Goal: Task Accomplishment & Management: Complete application form

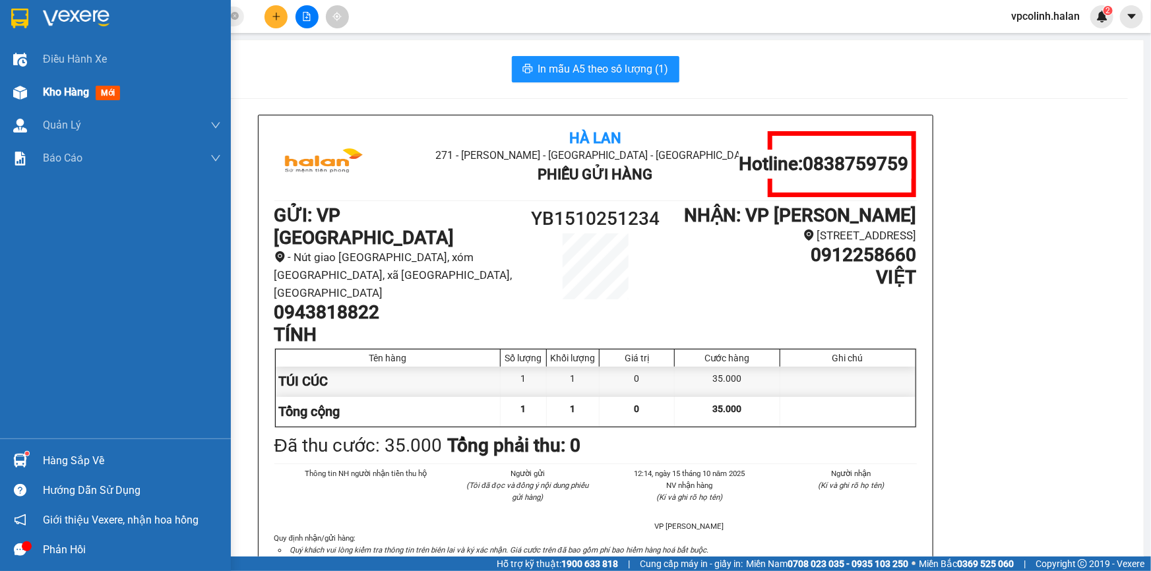
drag, startPoint x: 57, startPoint y: 88, endPoint x: 67, endPoint y: 90, distance: 10.9
click at [59, 88] on span "Kho hàng" at bounding box center [66, 92] width 46 height 13
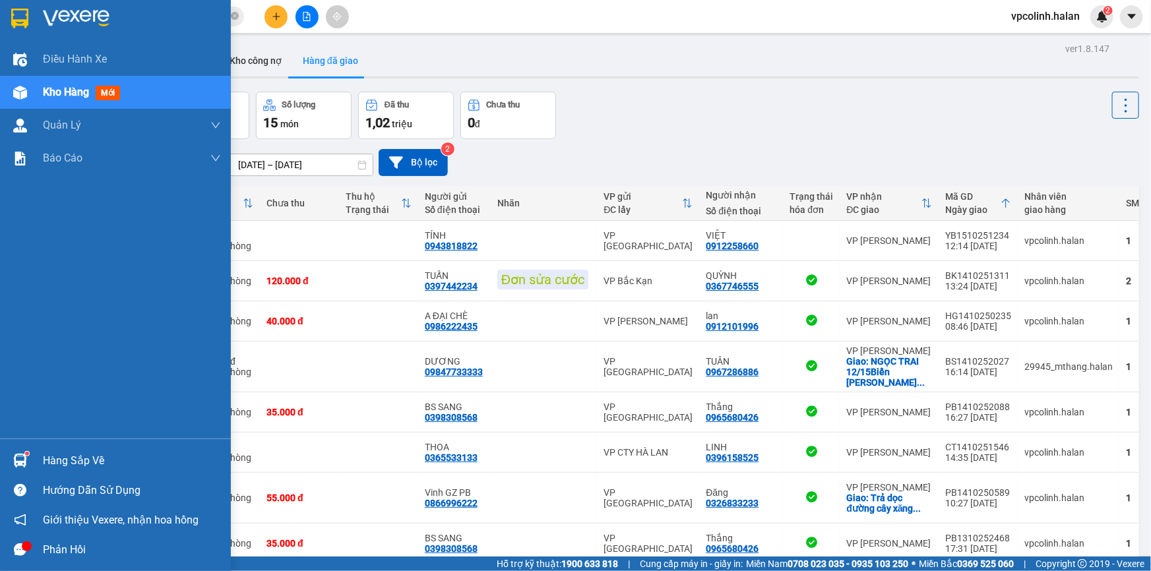
click at [18, 460] on img at bounding box center [20, 461] width 14 height 14
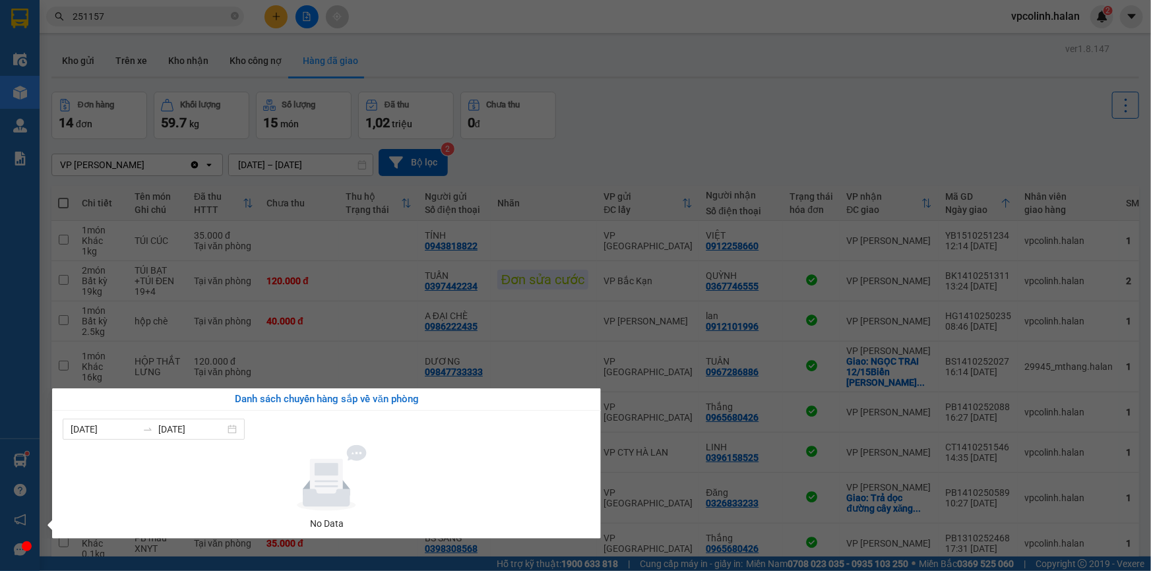
click at [704, 460] on section "Kết quả tìm kiếm ( 267 ) Bộ lọc Mã ĐH Trạng thái Món hàng Thu hộ Tổng cước Chưa…" at bounding box center [575, 285] width 1151 height 571
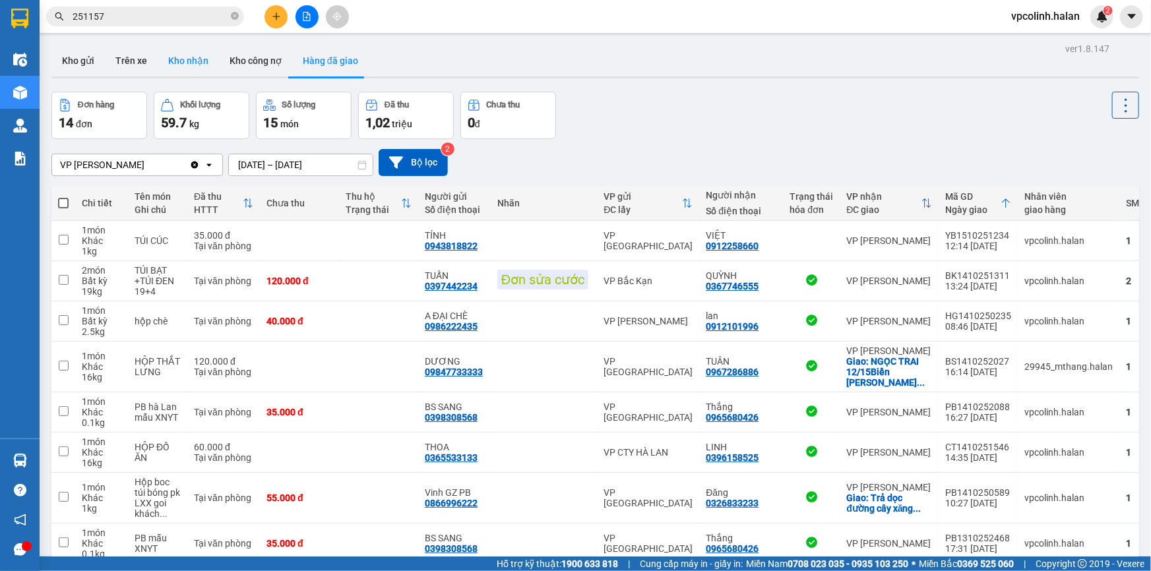
click at [158, 65] on button "Kho nhận" at bounding box center [188, 61] width 61 height 32
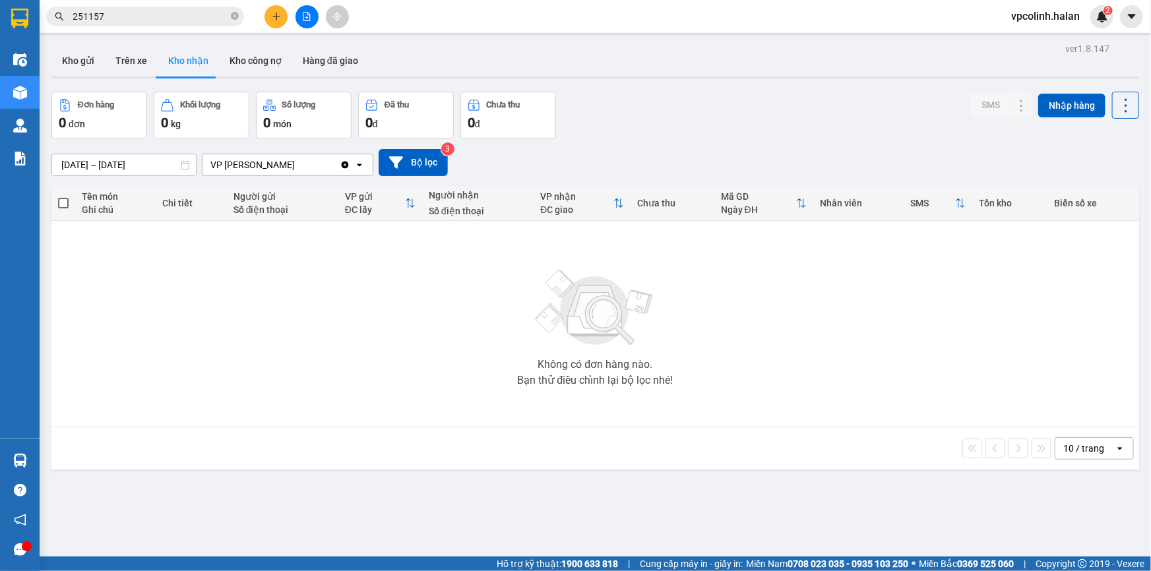
click at [93, 78] on div at bounding box center [594, 77] width 1087 height 2
click at [83, 57] on button "Kho gửi" at bounding box center [77, 61] width 53 height 32
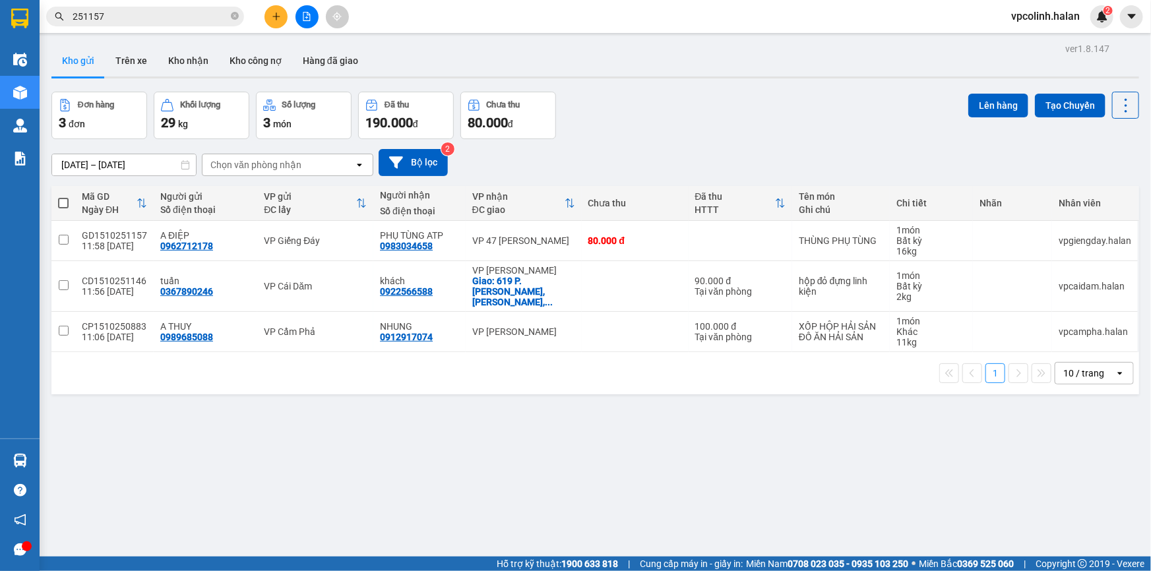
drag, startPoint x: 512, startPoint y: 332, endPoint x: 514, endPoint y: 320, distance: 11.3
click at [513, 328] on td "VP [PERSON_NAME]" at bounding box center [523, 332] width 116 height 40
checkbox input "true"
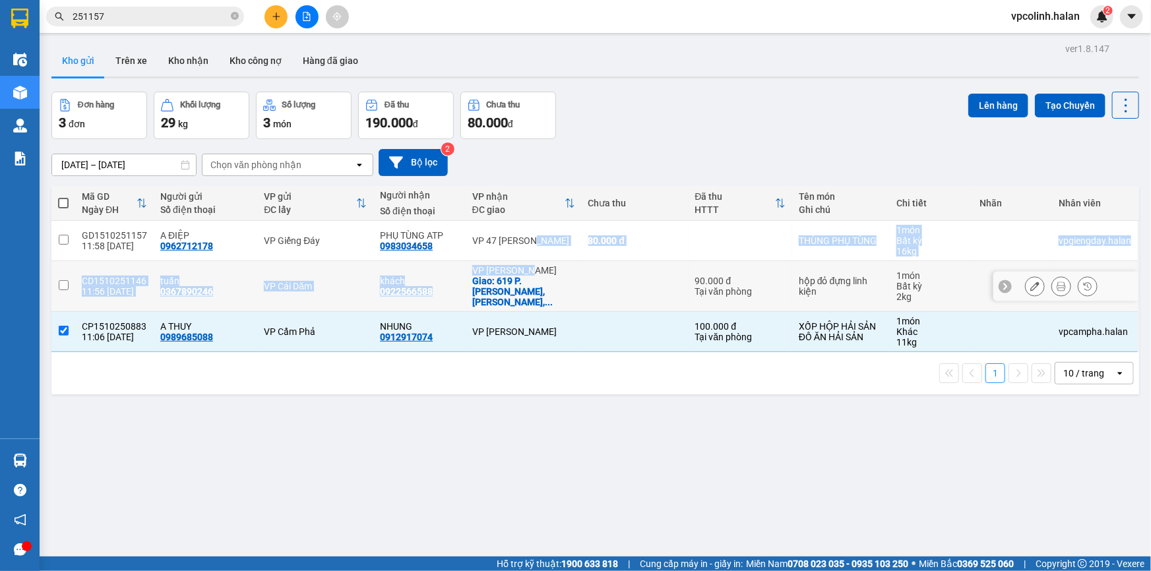
click at [523, 260] on tbody "GD1510251157 11:58 [DATE] A ĐIỆP 0962712178 VP Giếng Đáy PHỤ TÙNG ATP 098303465…" at bounding box center [594, 286] width 1087 height 131
drag, startPoint x: 522, startPoint y: 235, endPoint x: 520, endPoint y: 254, distance: 18.6
click at [522, 236] on div "VP 47 [PERSON_NAME]" at bounding box center [523, 240] width 103 height 11
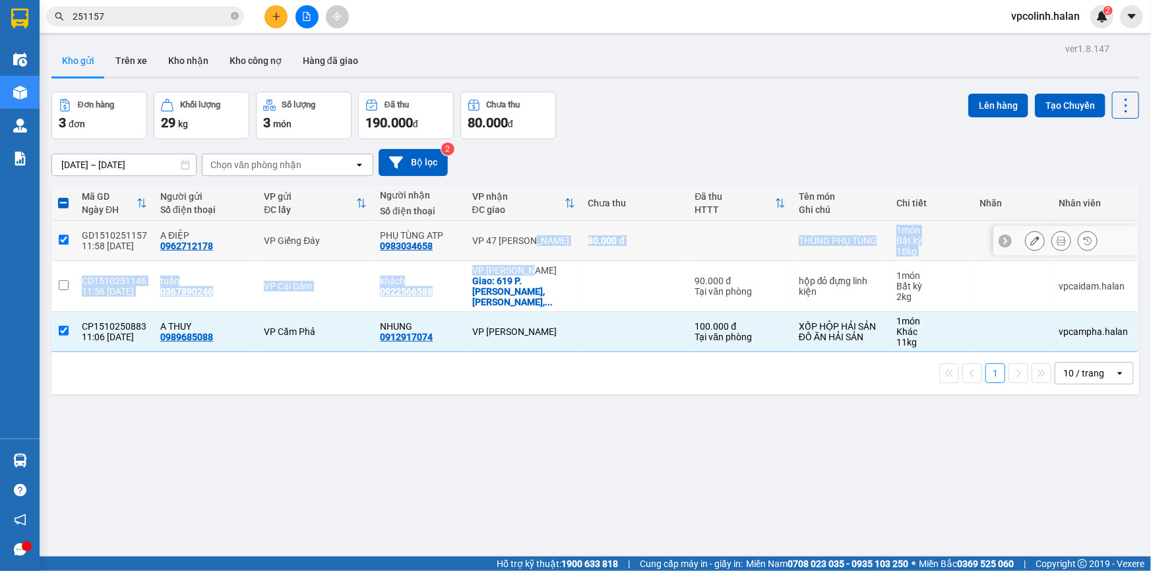
checkbox input "true"
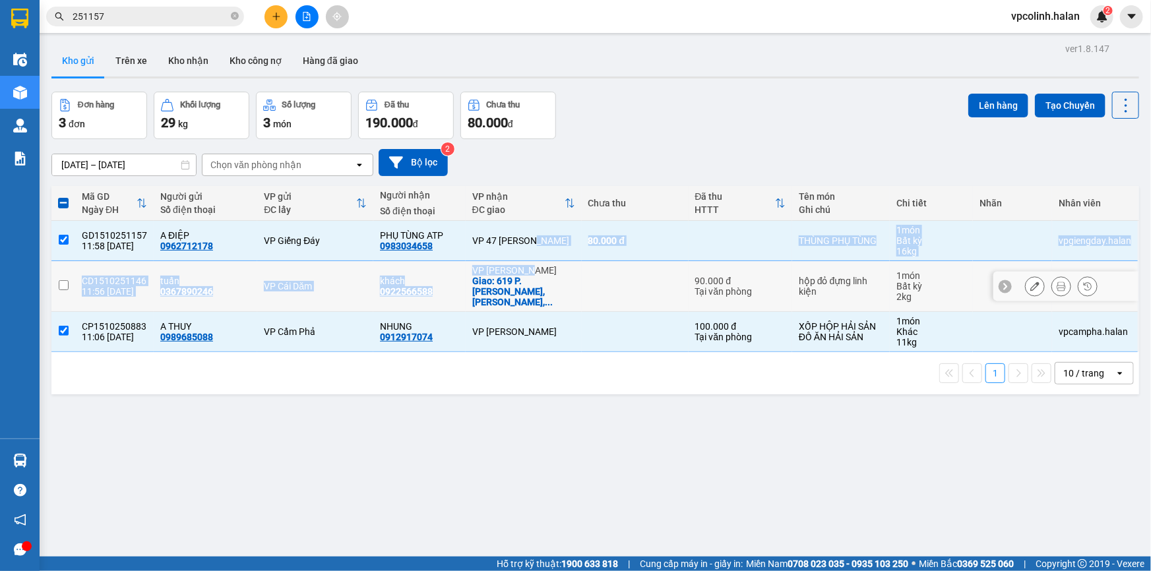
click at [520, 270] on div "VP [PERSON_NAME]" at bounding box center [523, 270] width 103 height 11
checkbox input "true"
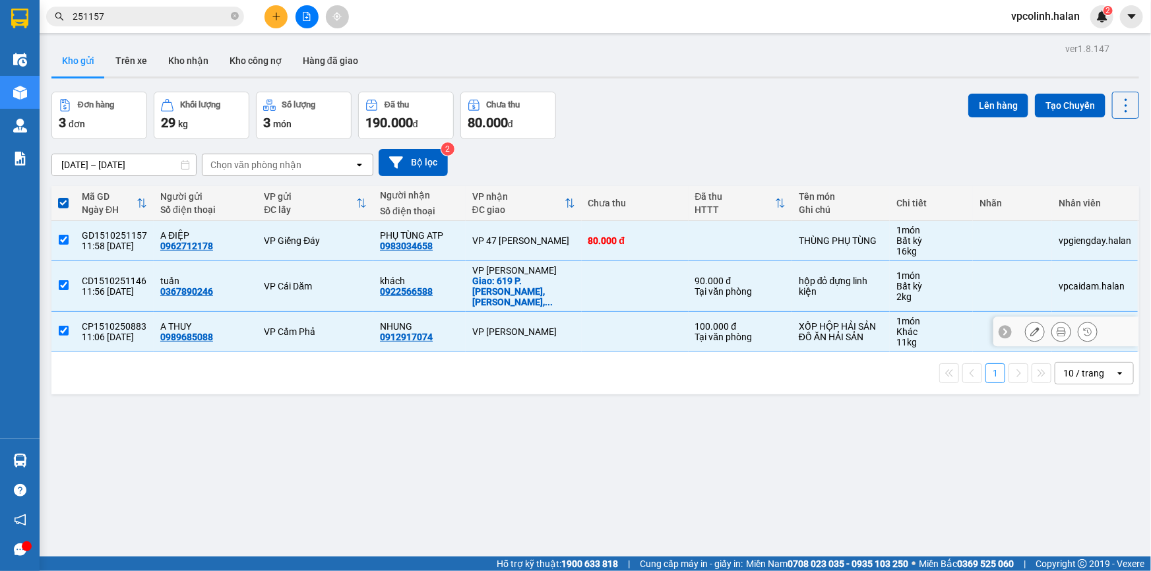
click at [529, 326] on div "VP [PERSON_NAME]" at bounding box center [523, 331] width 103 height 11
checkbox input "false"
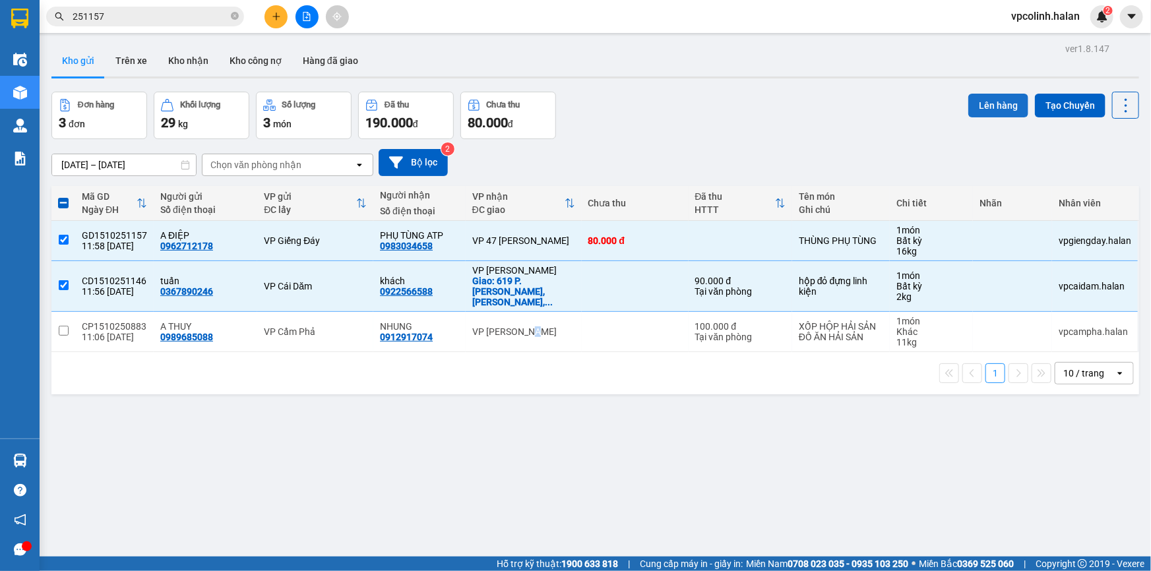
click at [996, 109] on button "Lên hàng" at bounding box center [998, 106] width 60 height 24
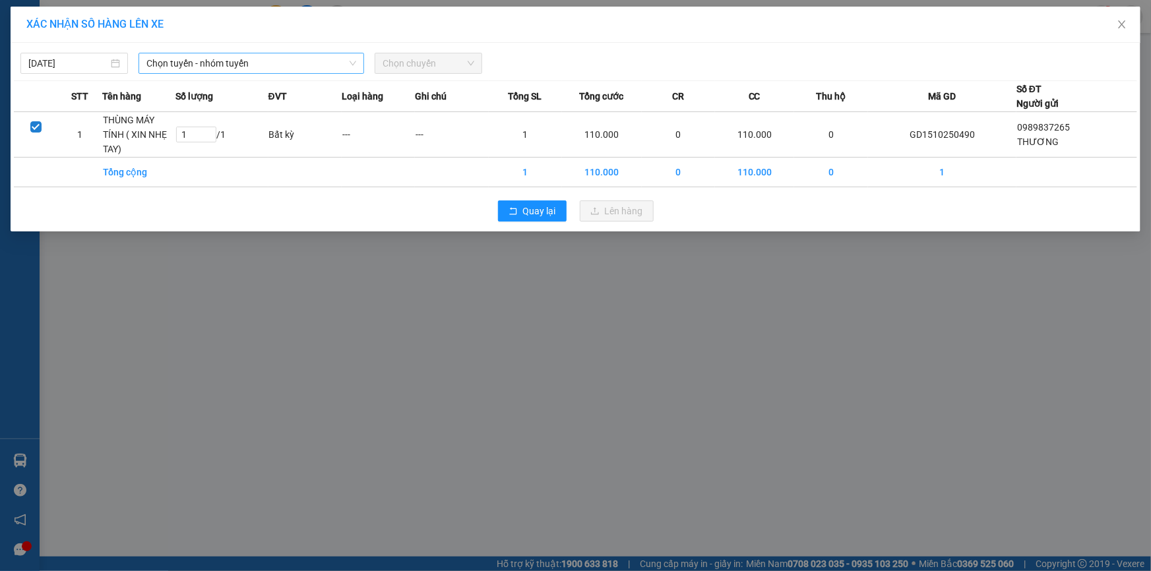
click at [264, 65] on span "Chọn tuyến - nhóm tuyến" at bounding box center [251, 63] width 210 height 20
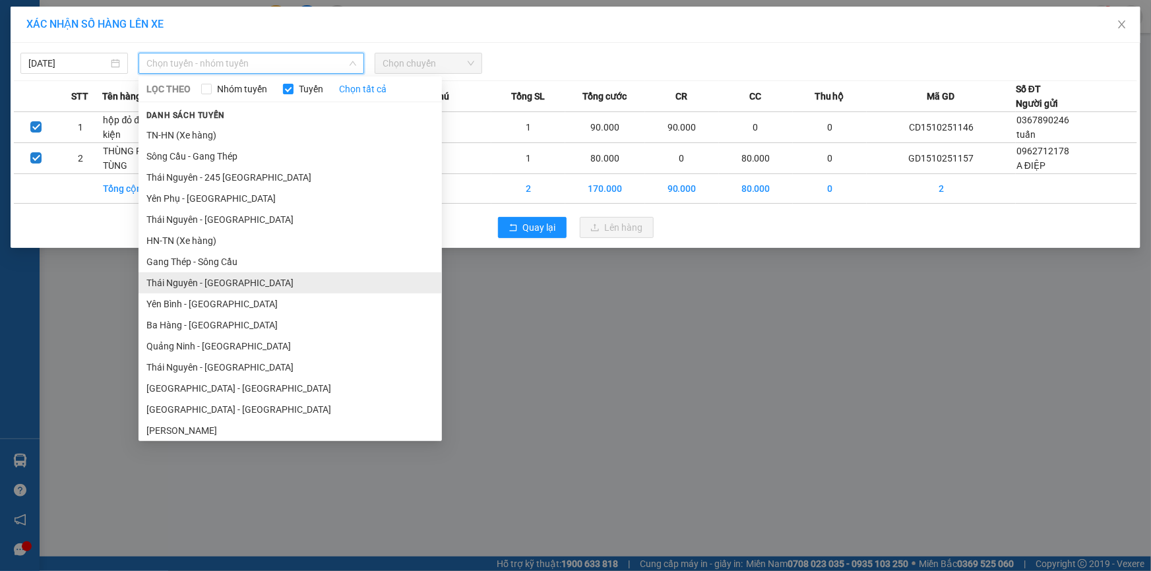
scroll to position [59, 0]
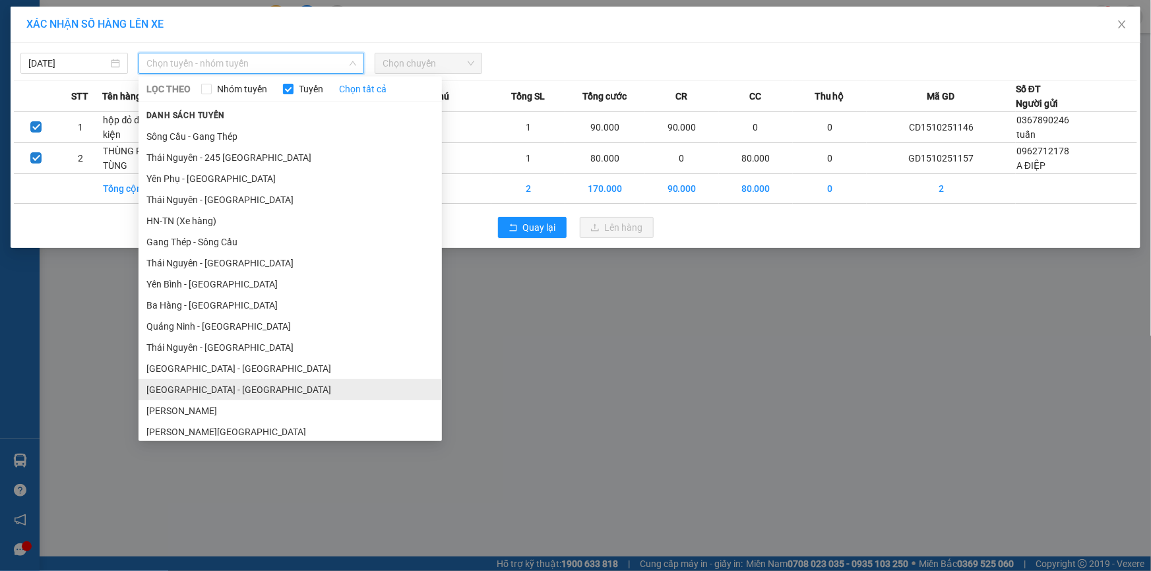
drag, startPoint x: 162, startPoint y: 391, endPoint x: 313, endPoint y: 306, distance: 173.3
click at [164, 391] on li "[GEOGRAPHIC_DATA] - [GEOGRAPHIC_DATA]" at bounding box center [289, 389] width 303 height 21
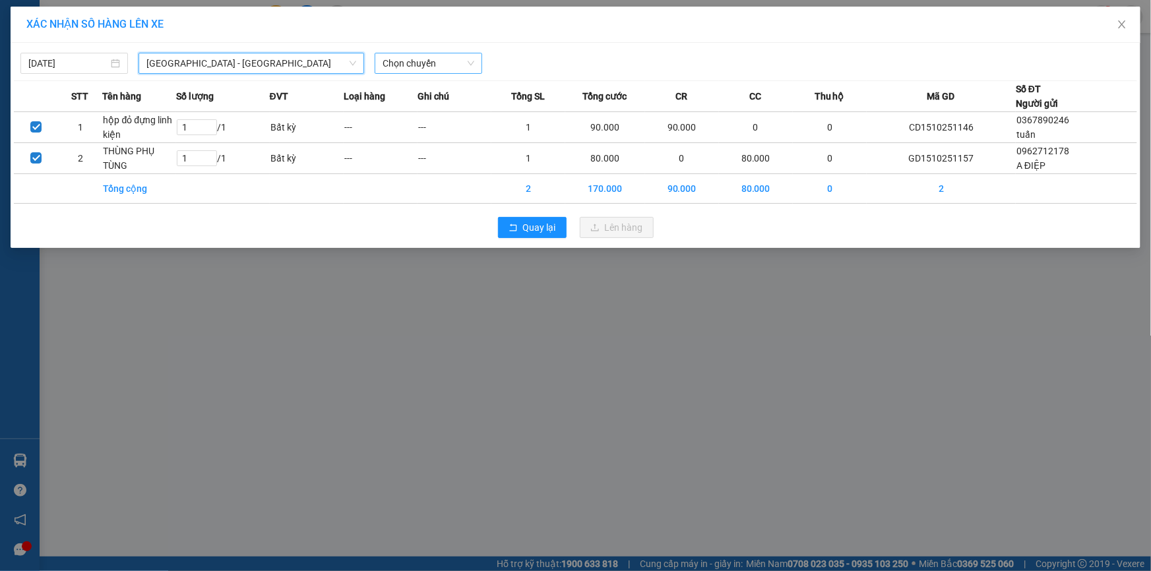
click at [435, 65] on span "Chọn chuyến" at bounding box center [428, 63] width 92 height 20
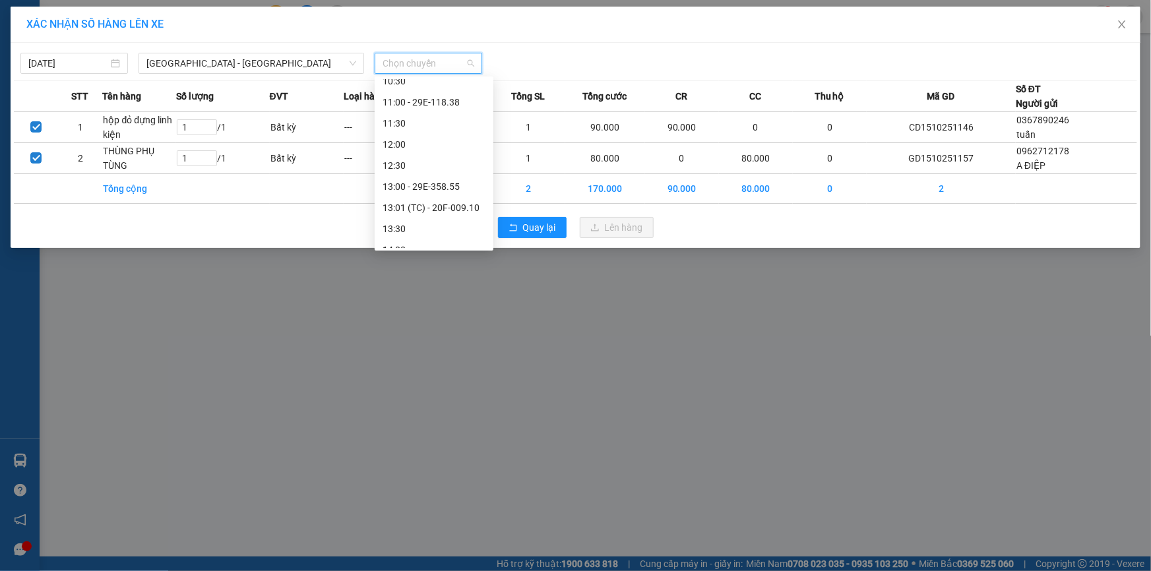
scroll to position [311, 0]
click at [437, 198] on div "13:01 (TC) - 20F-009.10" at bounding box center [433, 200] width 103 height 15
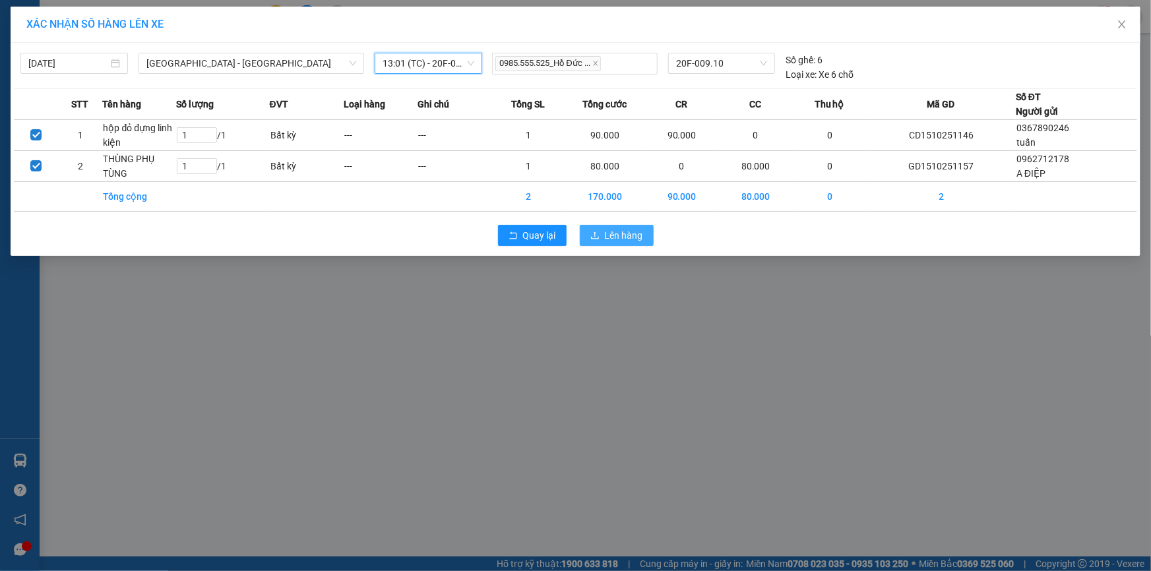
click at [603, 232] on button "Lên hàng" at bounding box center [617, 235] width 74 height 21
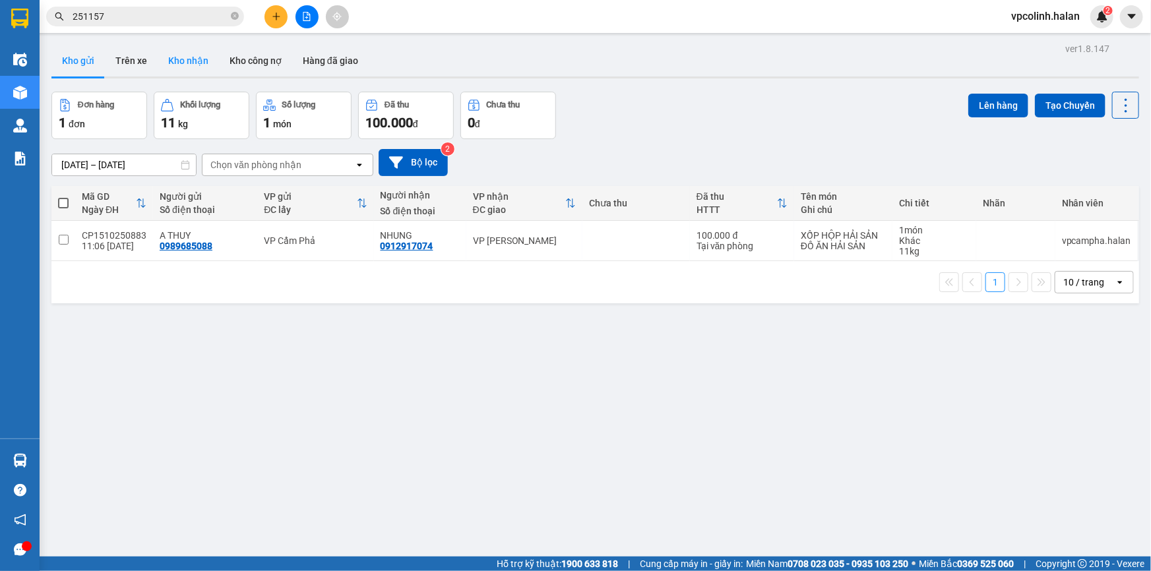
click at [205, 65] on button "Kho nhận" at bounding box center [188, 61] width 61 height 32
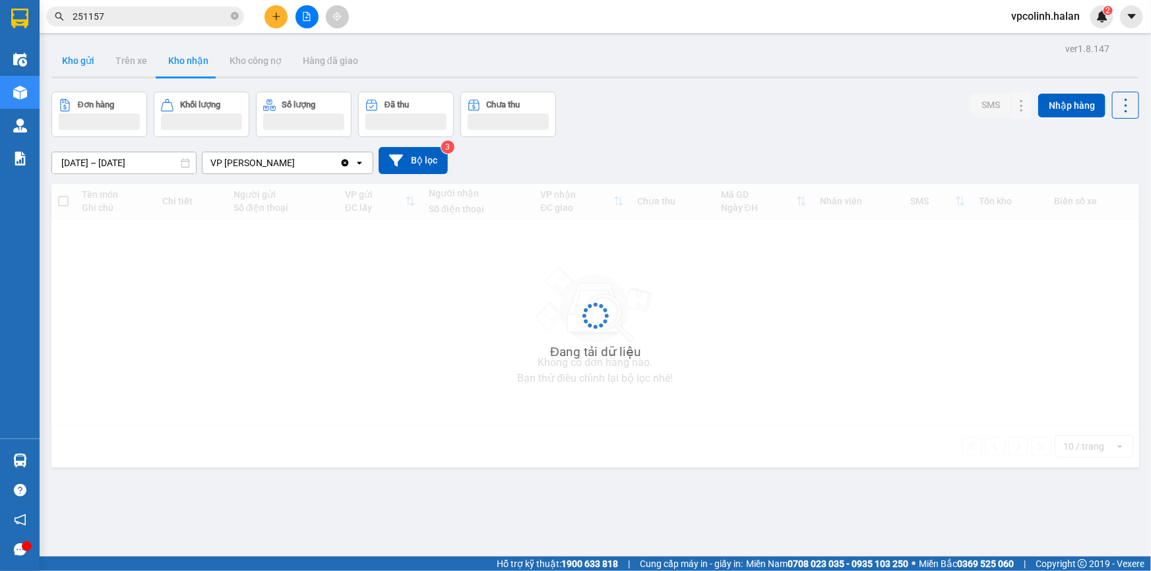
click at [78, 66] on button "Kho gửi" at bounding box center [77, 61] width 53 height 32
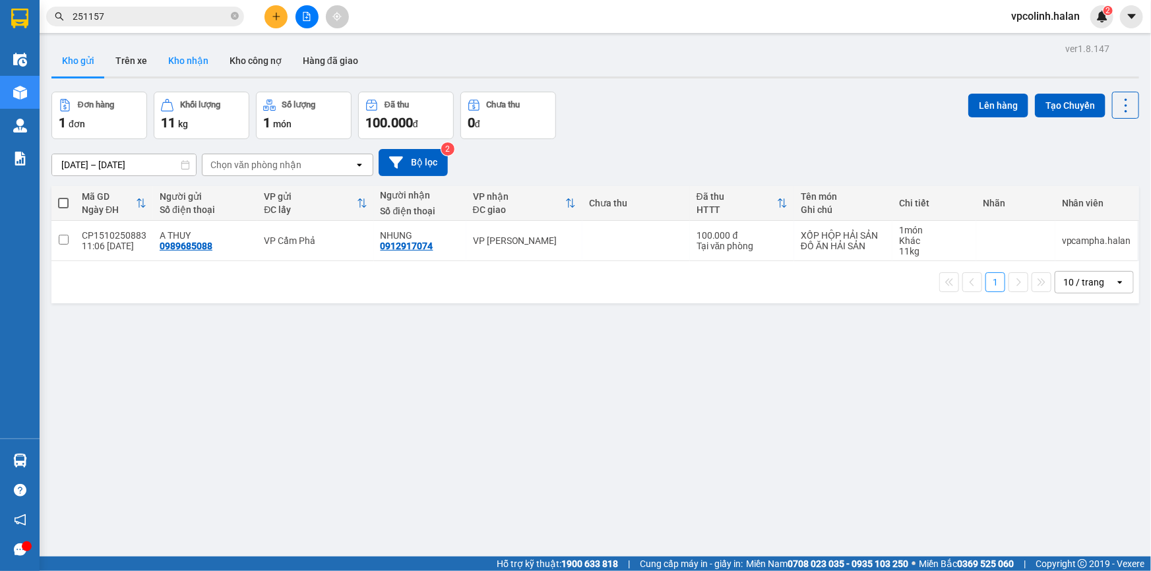
click at [193, 68] on button "Kho nhận" at bounding box center [188, 61] width 61 height 32
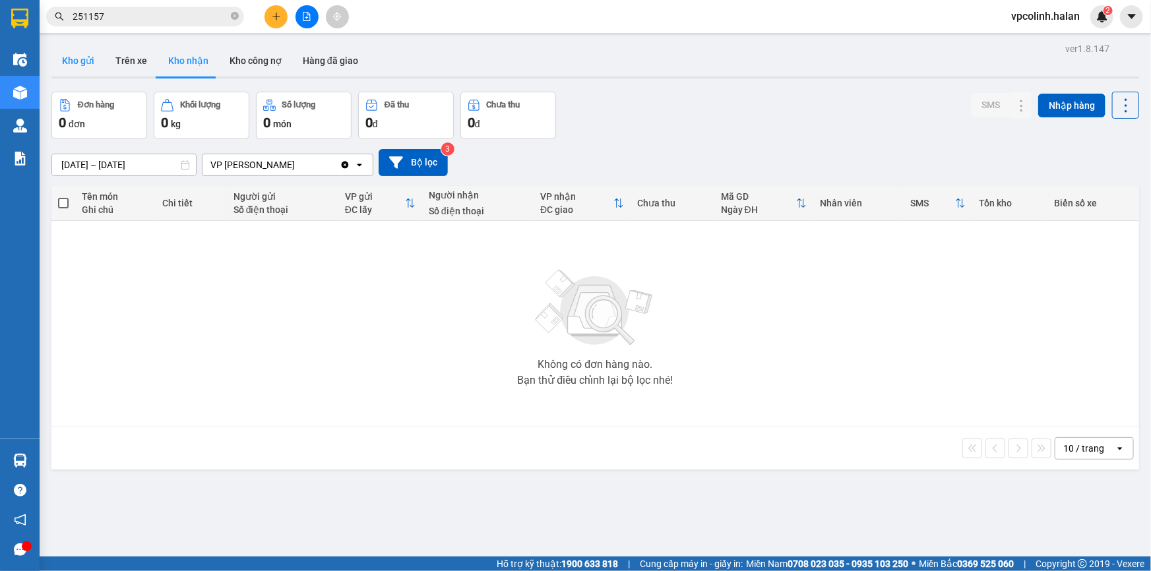
click at [74, 65] on button "Kho gửi" at bounding box center [77, 61] width 53 height 32
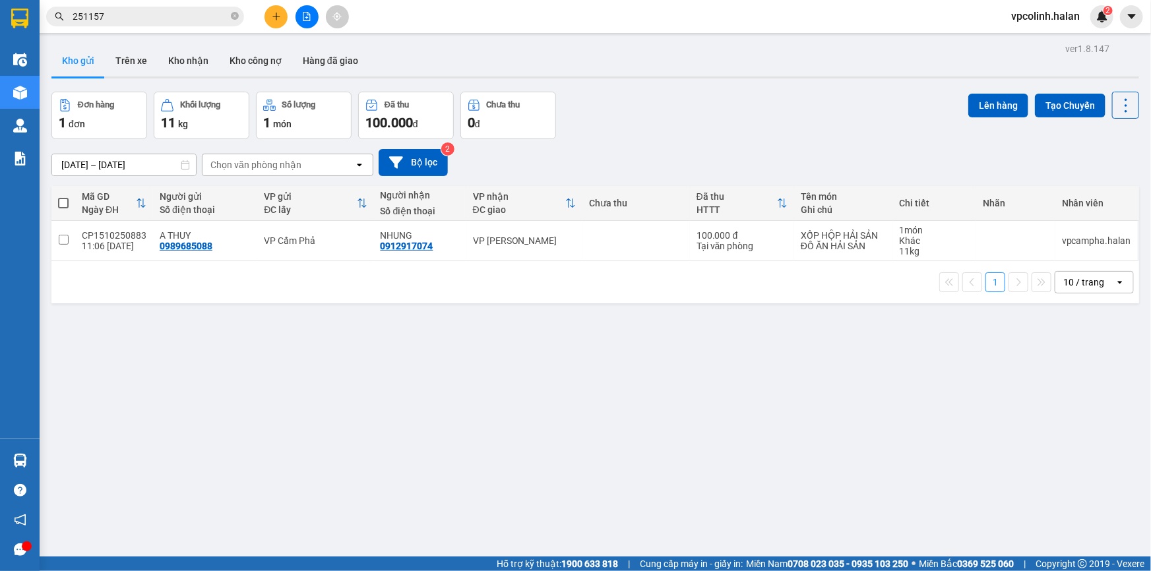
click at [295, 237] on div "VP Cẩm Phả" at bounding box center [315, 240] width 103 height 11
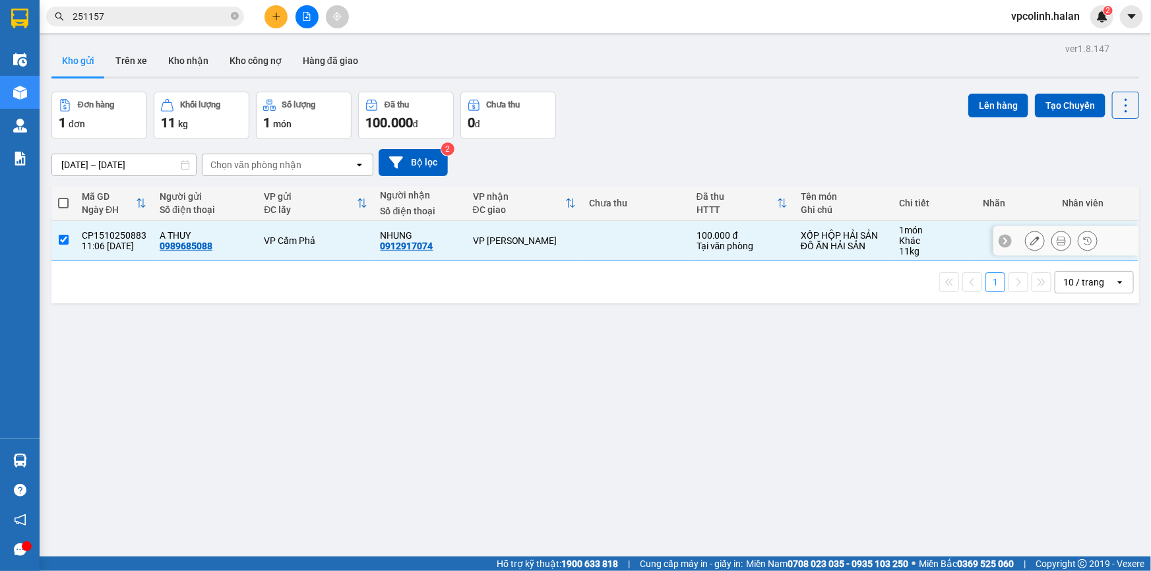
checkbox input "true"
click at [1005, 104] on button "Lên hàng" at bounding box center [998, 106] width 60 height 24
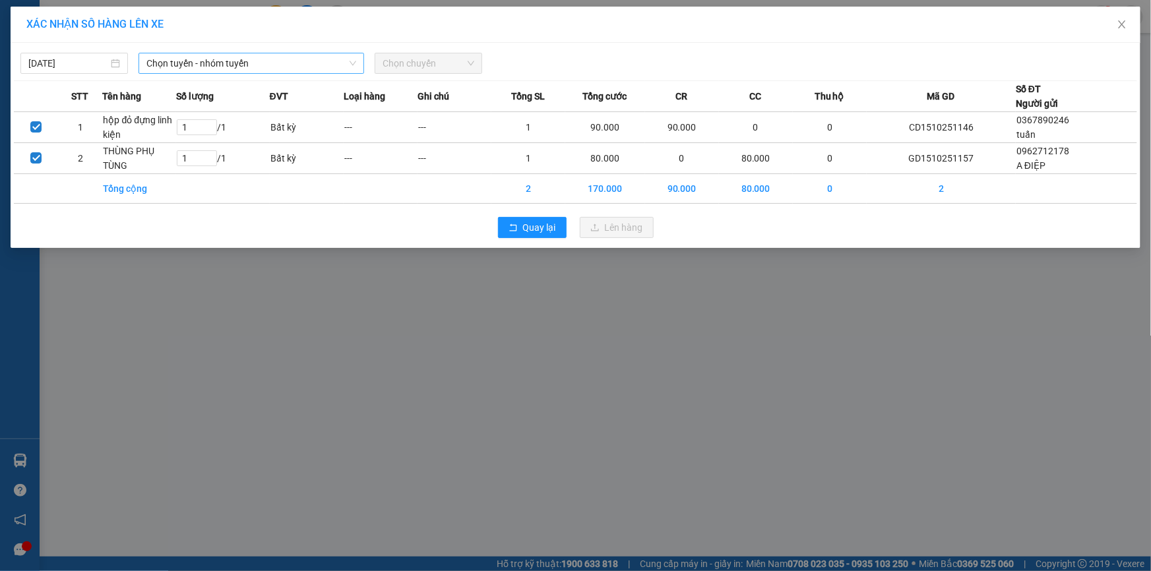
click at [224, 62] on span "Chọn tuyến - nhóm tuyến" at bounding box center [251, 63] width 210 height 20
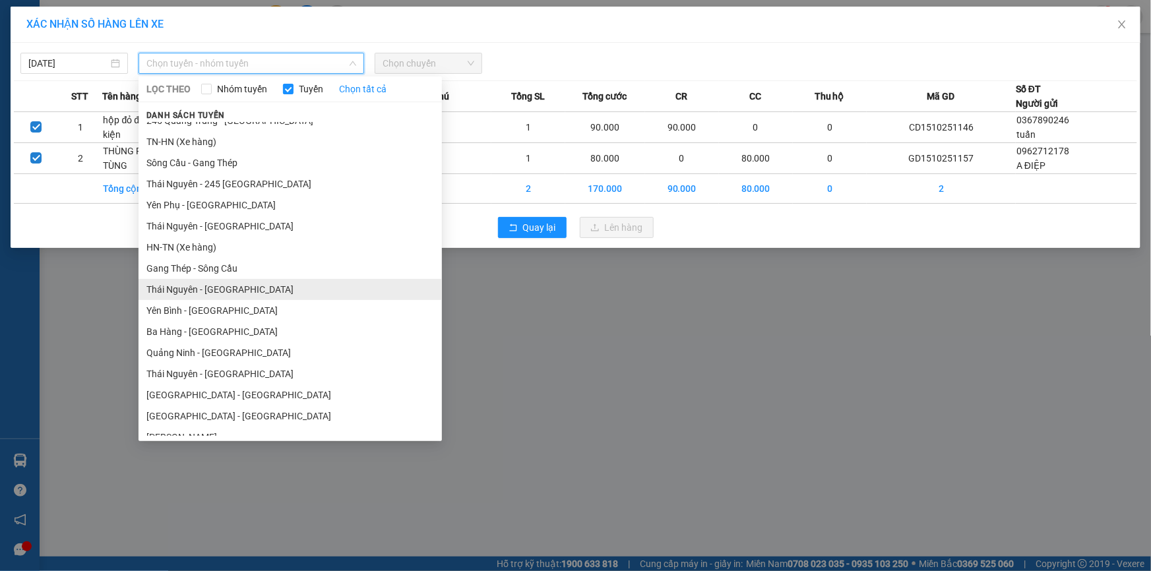
scroll to position [59, 0]
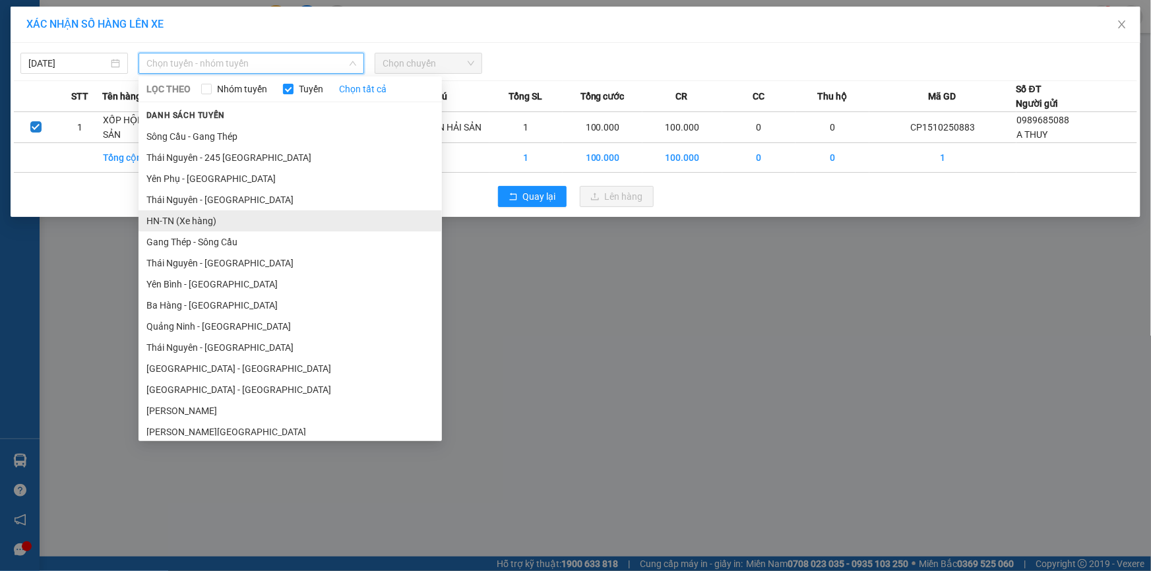
click at [171, 224] on li "HN-TN (Xe hàng)" at bounding box center [289, 220] width 303 height 21
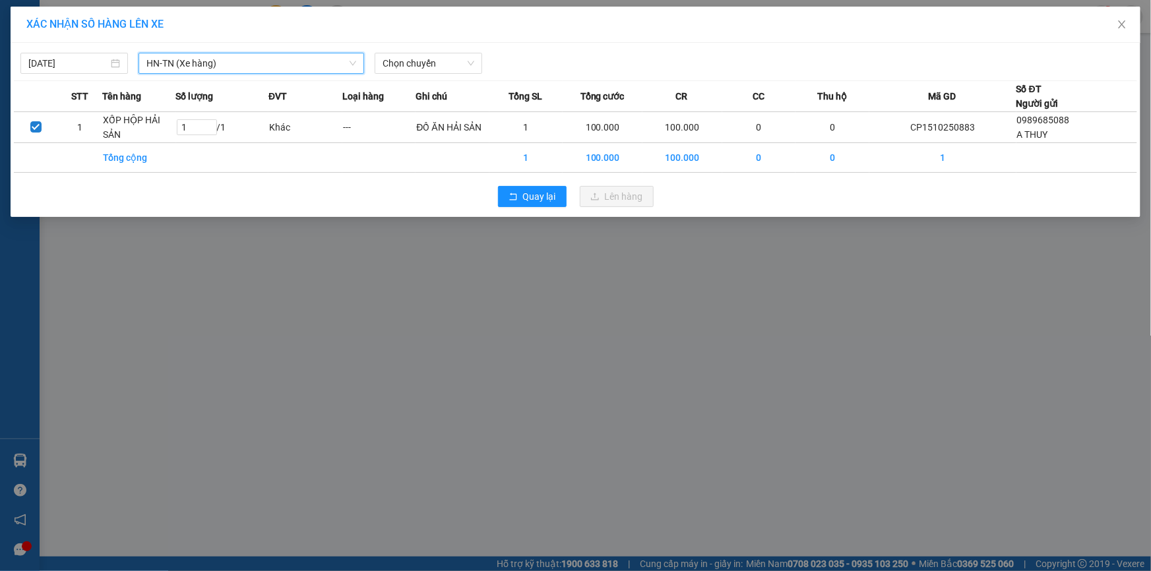
click at [411, 73] on span "Chọn chuyến" at bounding box center [428, 63] width 92 height 20
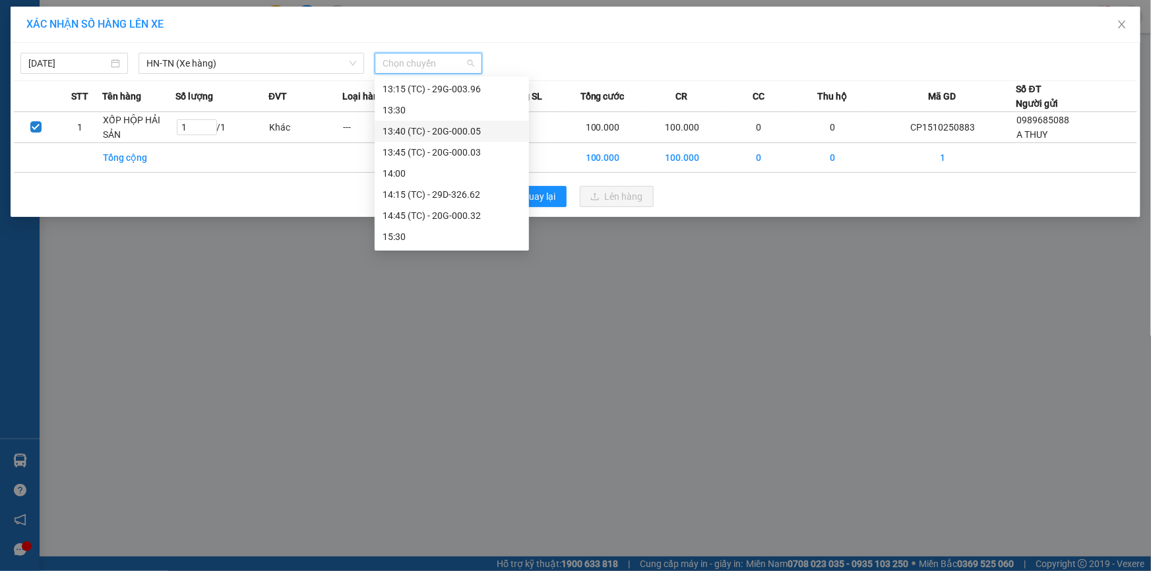
scroll to position [419, 0]
click at [467, 133] on div "14:15 (TC) - 29D-326.62" at bounding box center [451, 134] width 138 height 15
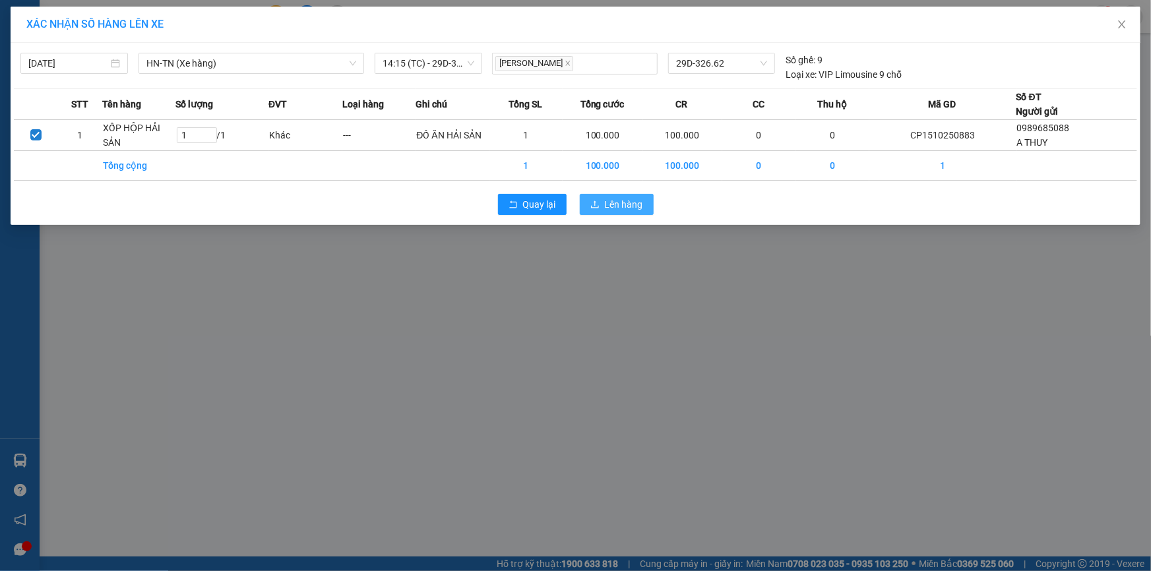
click at [590, 200] on icon "upload" at bounding box center [594, 204] width 9 height 9
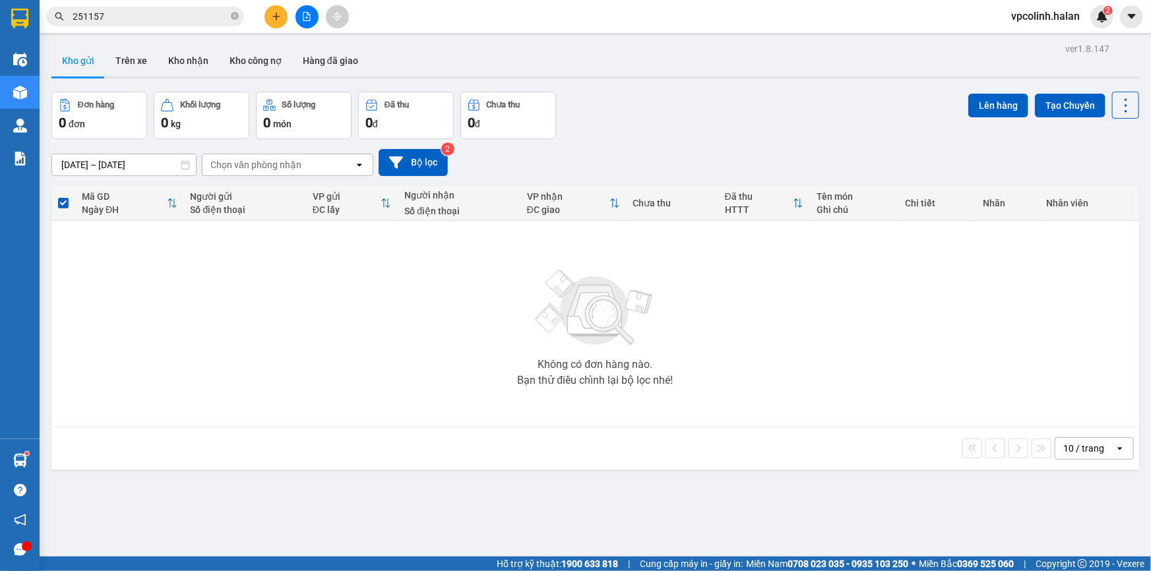
click at [284, 16] on button at bounding box center [275, 16] width 23 height 23
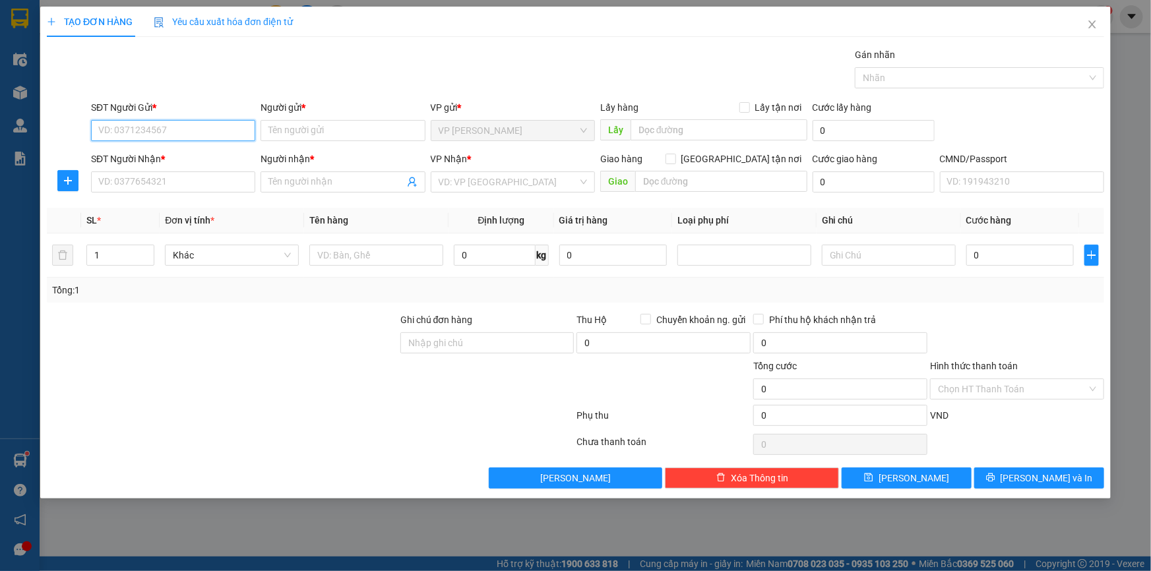
click at [205, 129] on input "SĐT Người Gửi *" at bounding box center [173, 130] width 164 height 21
type input "0981888553"
click at [690, 140] on div "Lấy" at bounding box center [703, 130] width 207 height 21
click at [698, 131] on input "text" at bounding box center [718, 129] width 177 height 21
type input "[PERSON_NAME], [GEOGRAPHIC_DATA]"
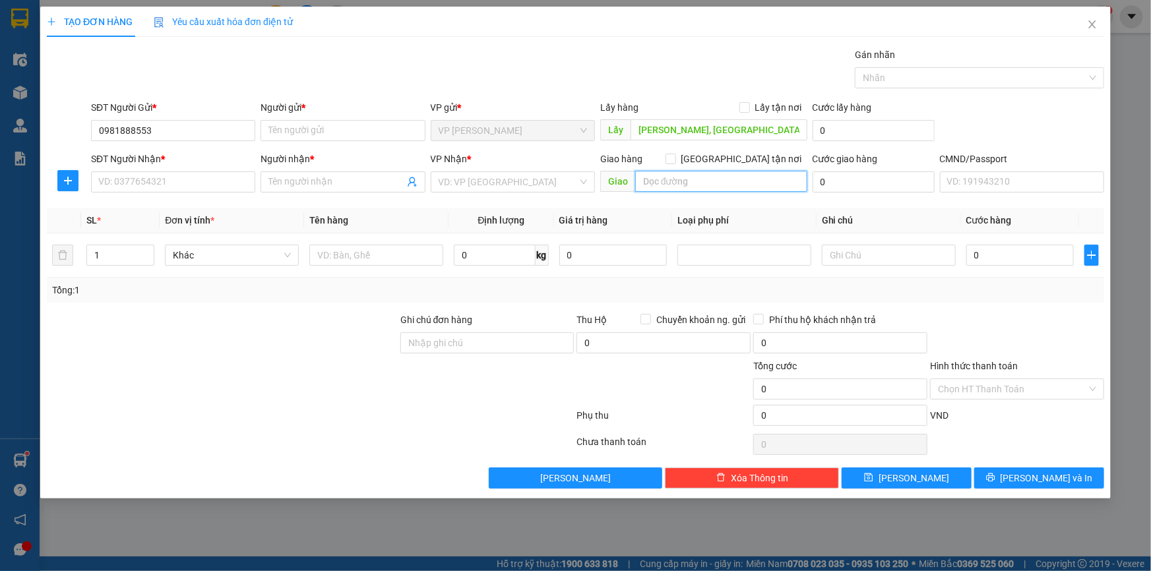
click at [679, 184] on input "text" at bounding box center [721, 181] width 172 height 21
type input "D"
type input "ĐÔNG TRIỀU"
click at [747, 158] on span "[GEOGRAPHIC_DATA] tận nơi" at bounding box center [741, 159] width 131 height 15
click at [674, 158] on input "[GEOGRAPHIC_DATA] tận nơi" at bounding box center [669, 158] width 9 height 9
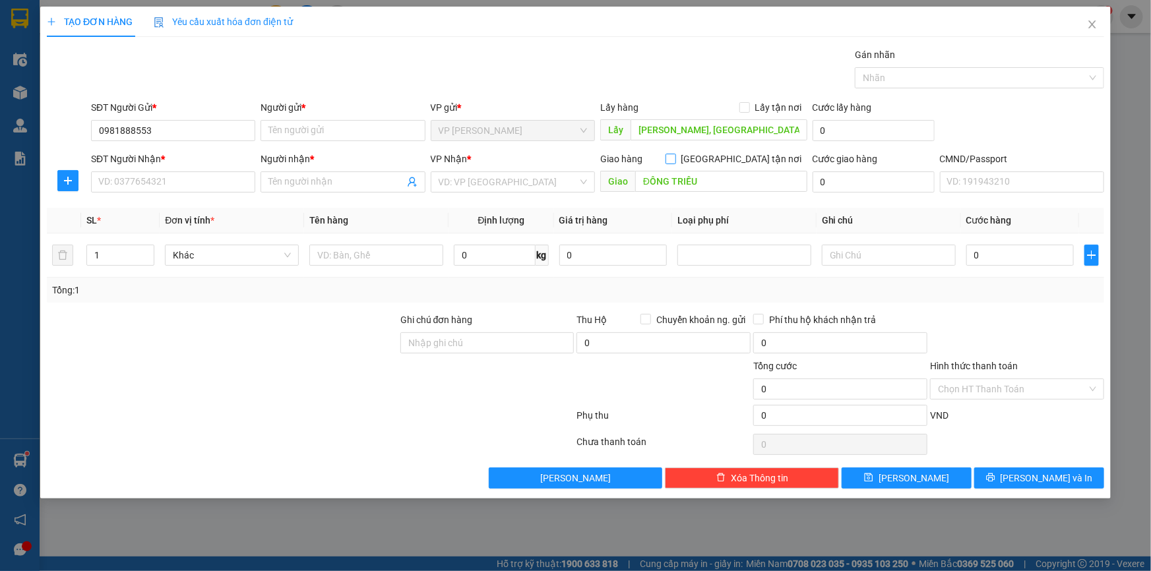
checkbox input "true"
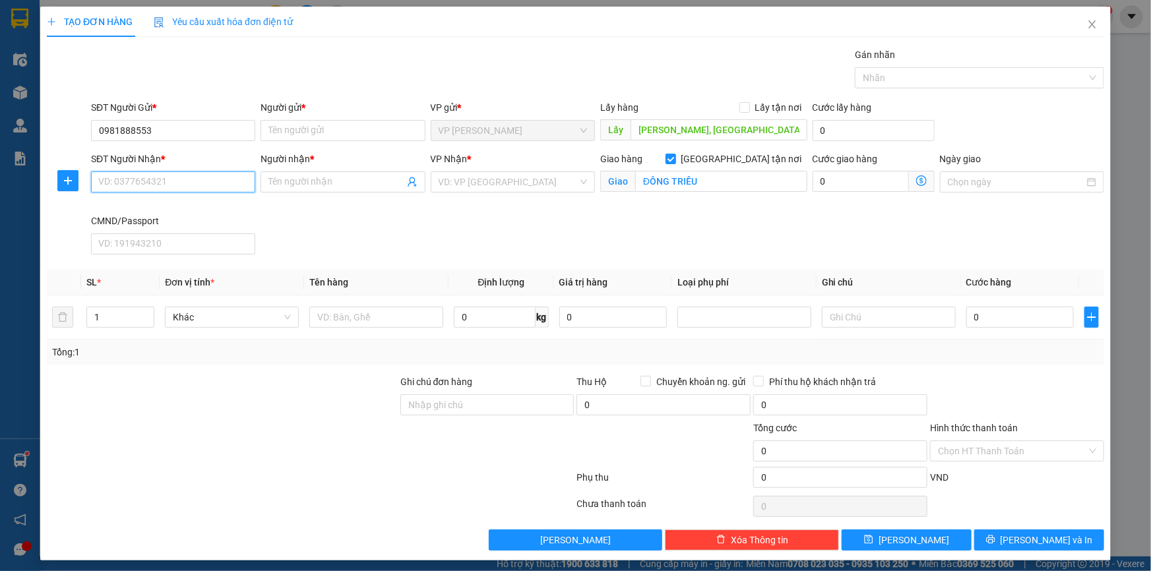
click at [231, 186] on input "SĐT Người Nhận *" at bounding box center [173, 181] width 164 height 21
click at [231, 185] on input "SĐT Người Nhận *" at bounding box center [173, 181] width 164 height 21
click at [189, 132] on input "0981888553" at bounding box center [173, 130] width 164 height 21
paste input "0981888553"
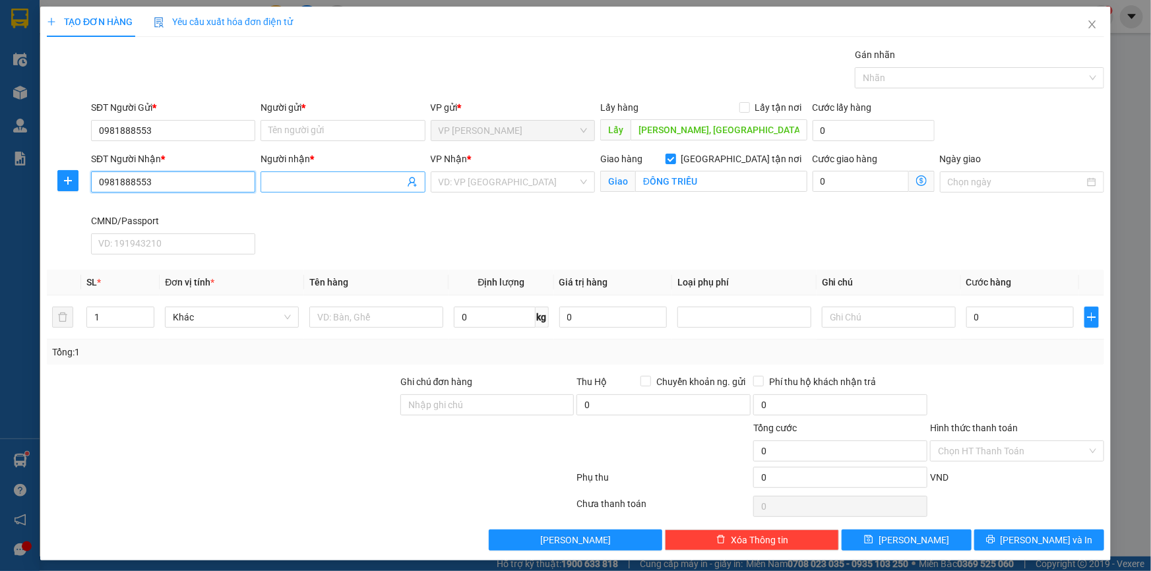
type input "0981888553"
click at [294, 178] on input "Người nhận *" at bounding box center [335, 182] width 135 height 15
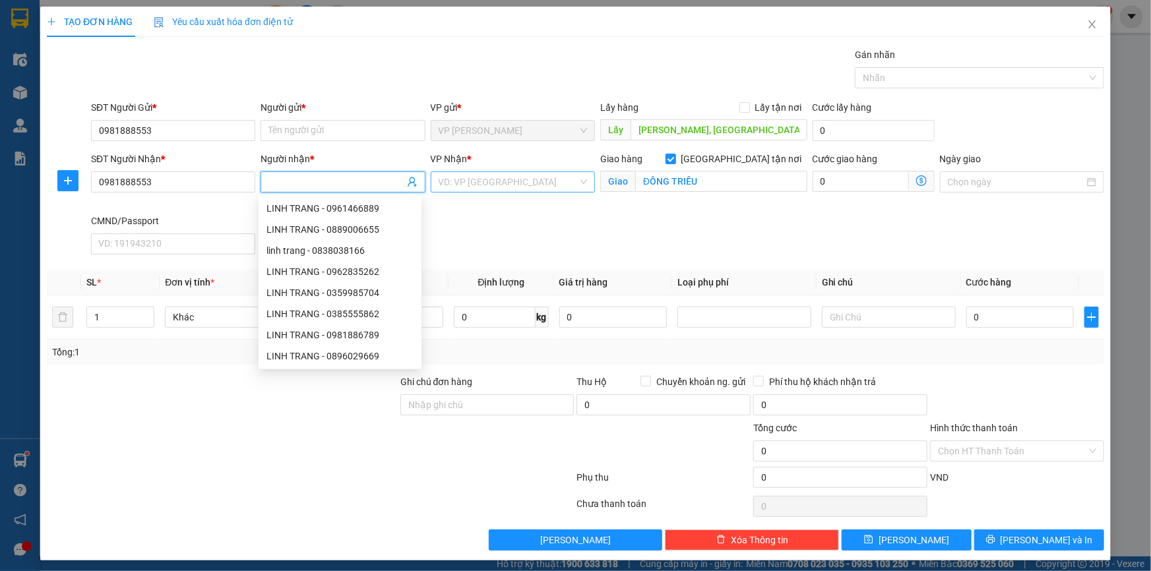
click at [508, 182] on input "search" at bounding box center [507, 182] width 139 height 20
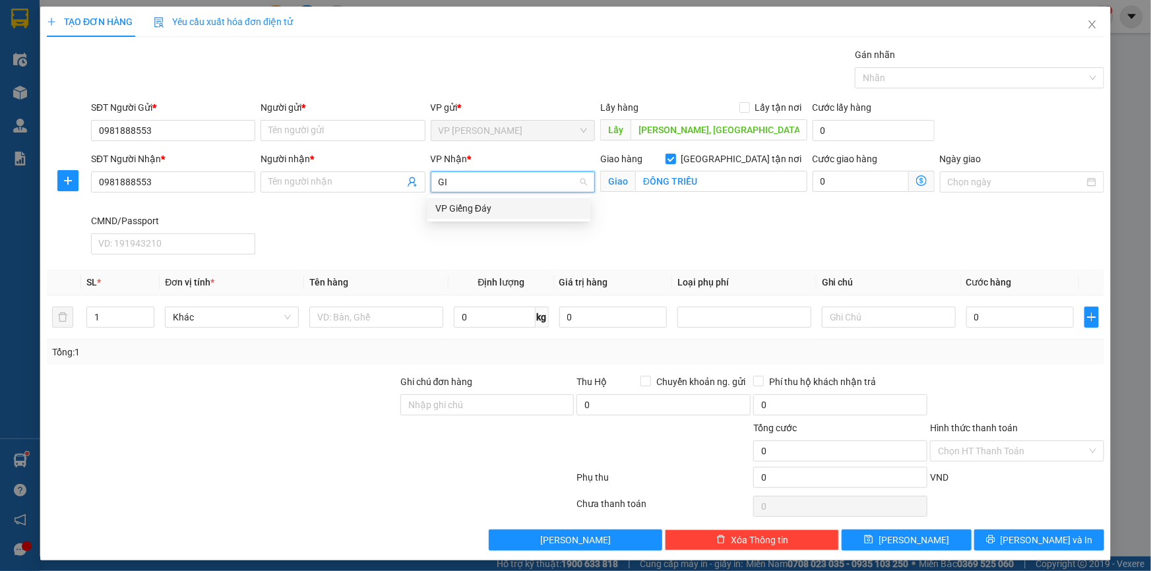
type input "GIÊ"
click at [478, 204] on div "VP Giếng Đáy" at bounding box center [508, 208] width 147 height 15
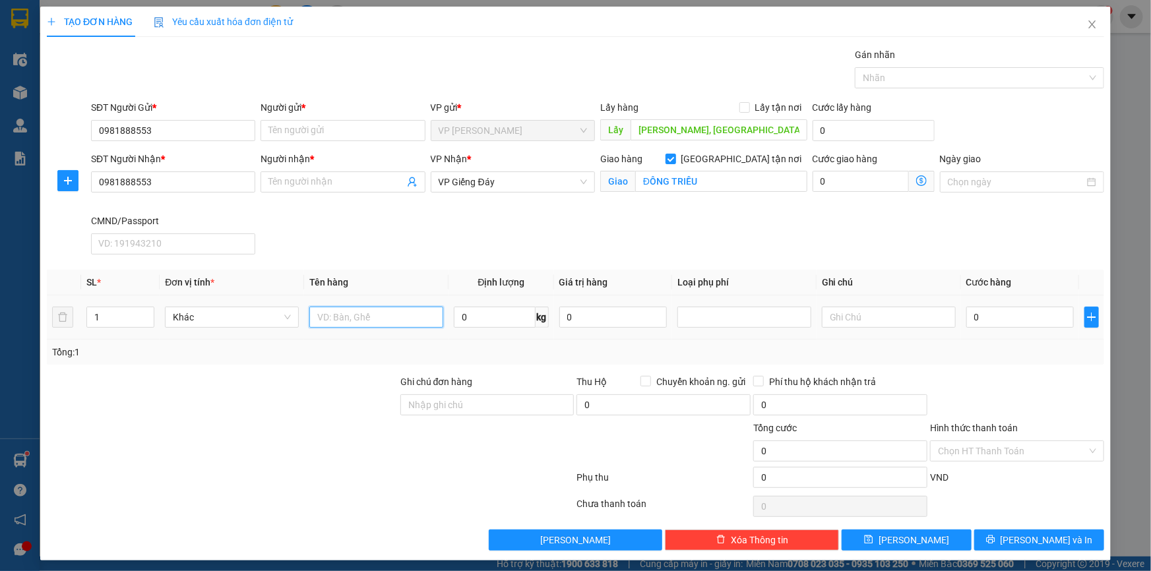
click at [401, 308] on input "text" at bounding box center [376, 317] width 134 height 21
type input "XE MÁY"
click at [1005, 326] on input "0" at bounding box center [1019, 317] width 107 height 21
type input "2"
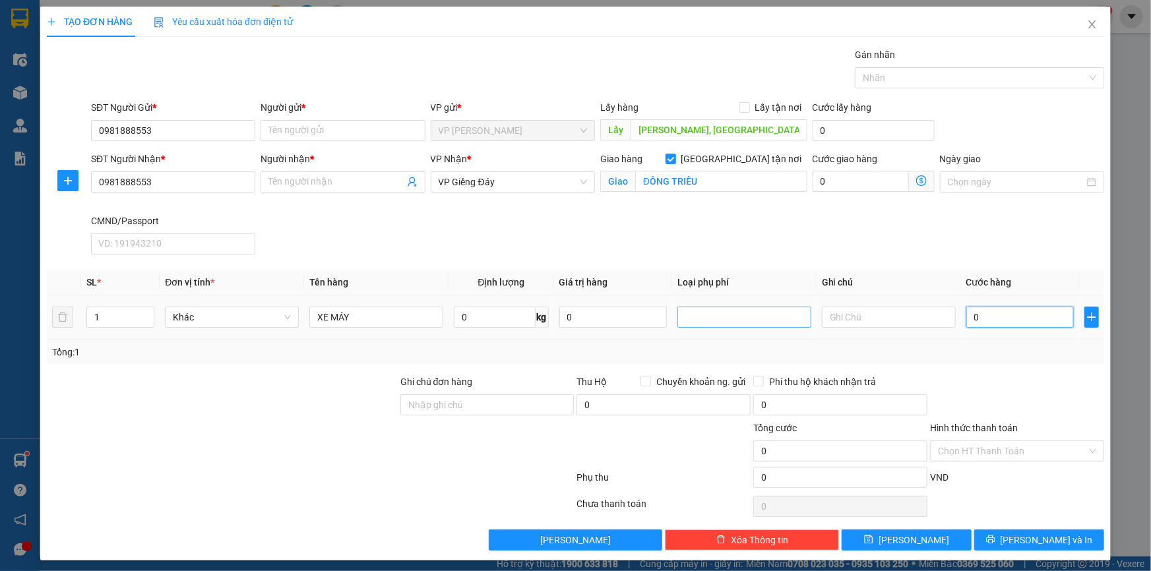
type input "2"
type input "20"
type input "200"
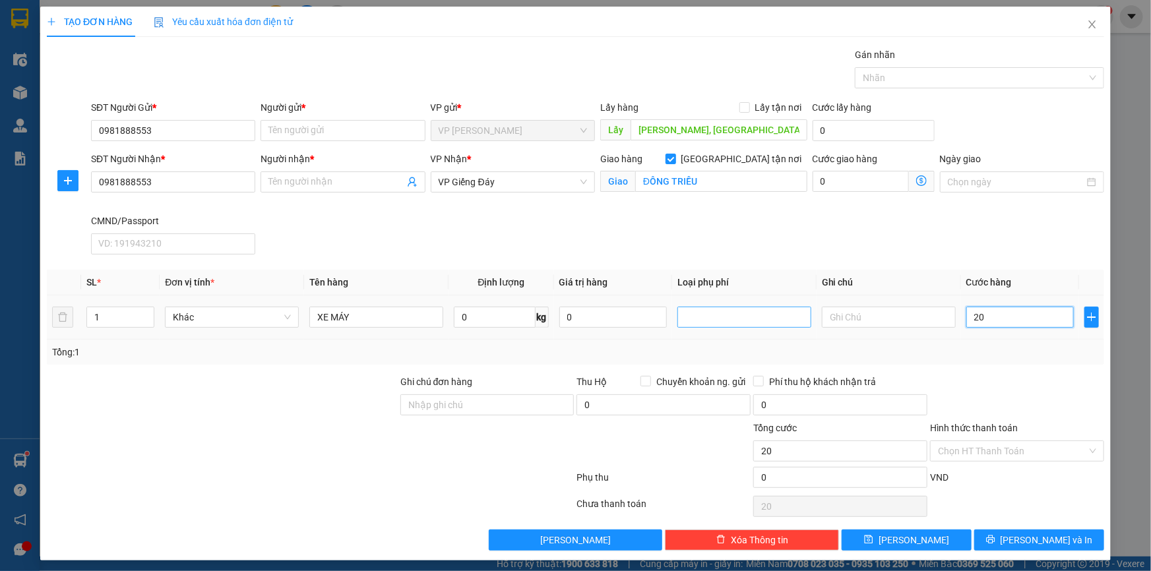
type input "200"
type input "2.000"
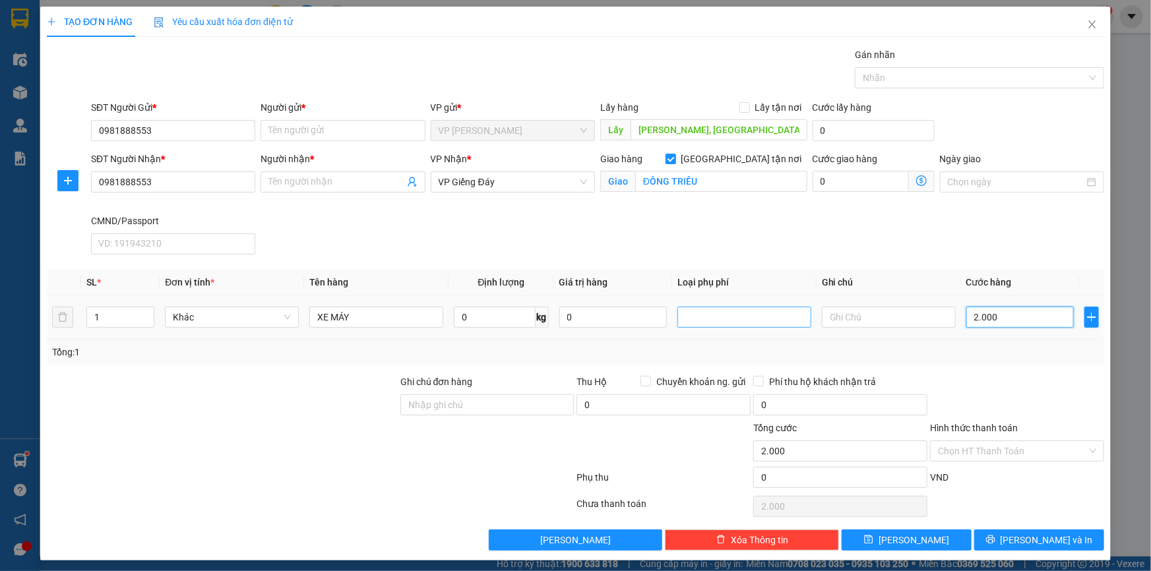
type input "20.000"
type input "200.000"
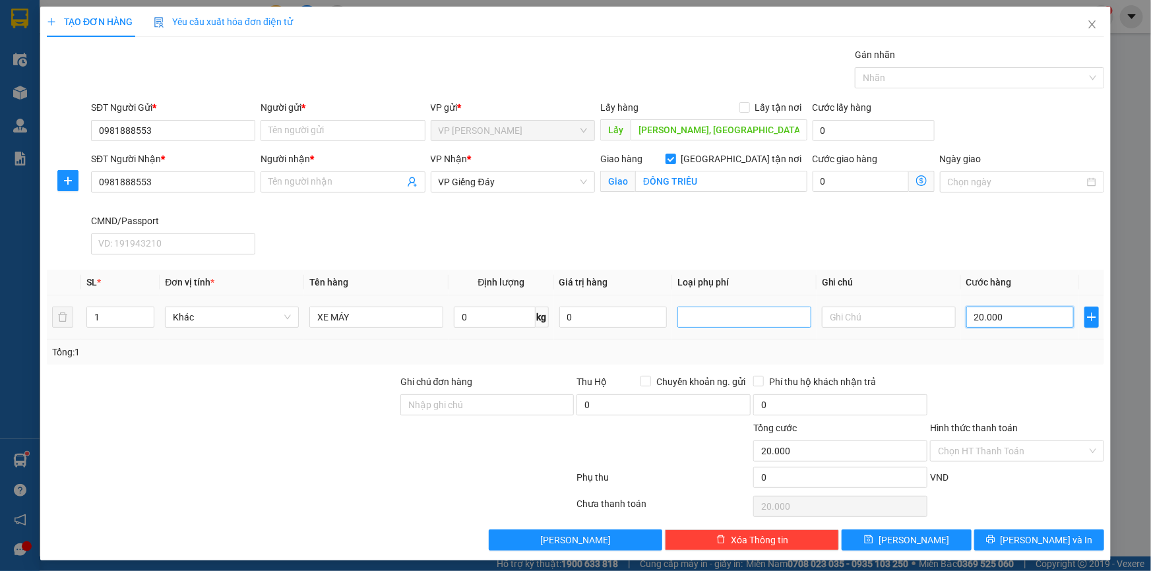
type input "200.000"
click at [674, 158] on input "[GEOGRAPHIC_DATA] tận nơi" at bounding box center [669, 158] width 9 height 9
checkbox input "false"
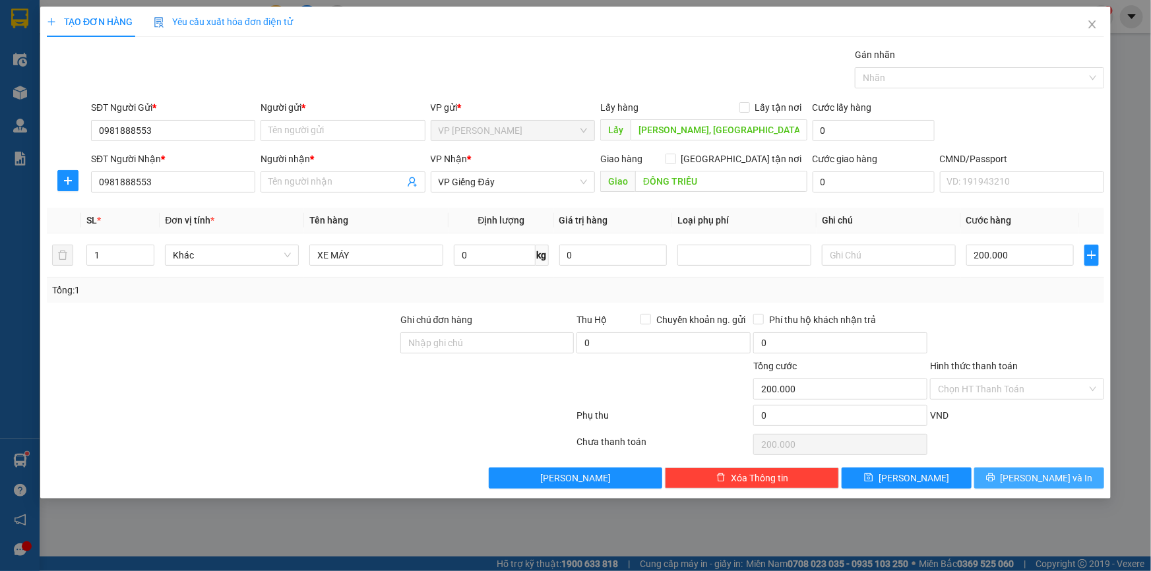
click at [1048, 481] on span "[PERSON_NAME] và In" at bounding box center [1046, 478] width 92 height 15
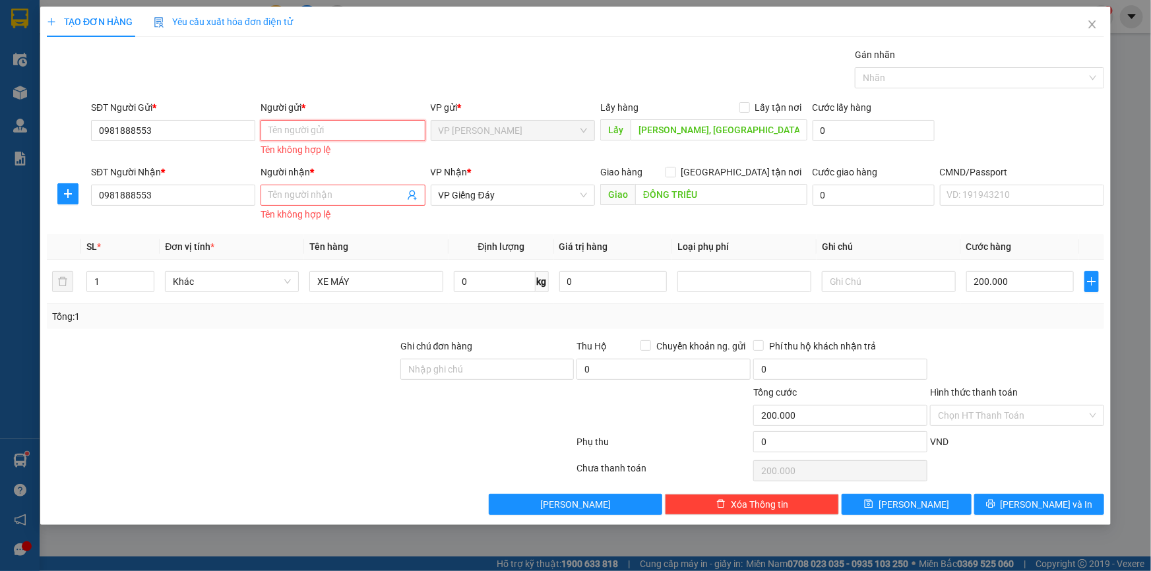
click at [373, 127] on input "Người gửi *" at bounding box center [342, 130] width 164 height 21
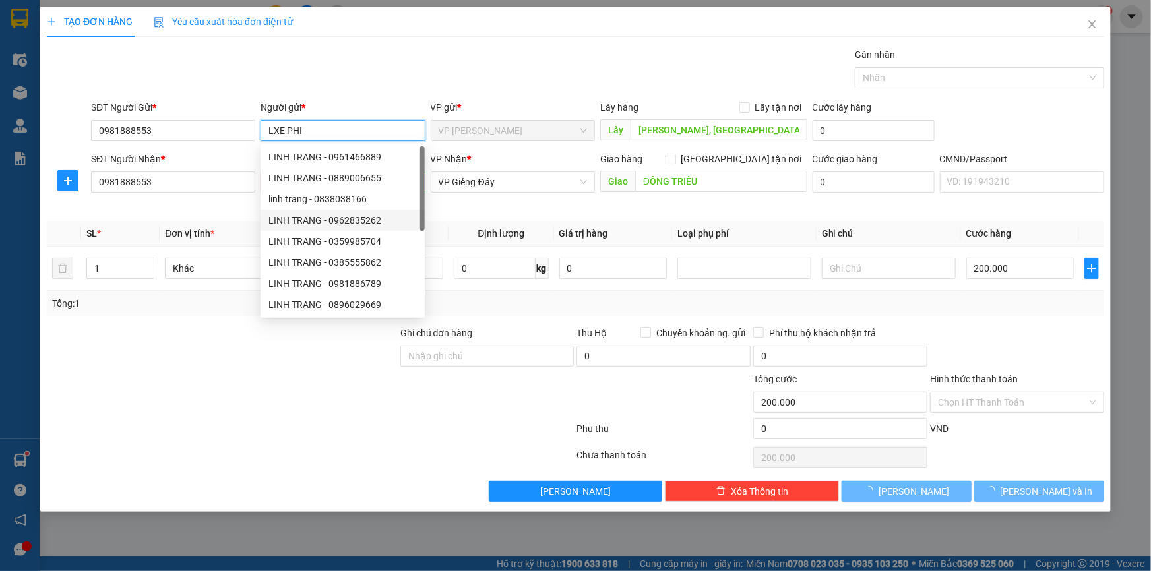
type input "LXE PHI"
click at [200, 219] on div "Transit Pickup Surcharge Ids Transit Deliver Surcharge Ids Transit Deliver Surc…" at bounding box center [575, 274] width 1057 height 454
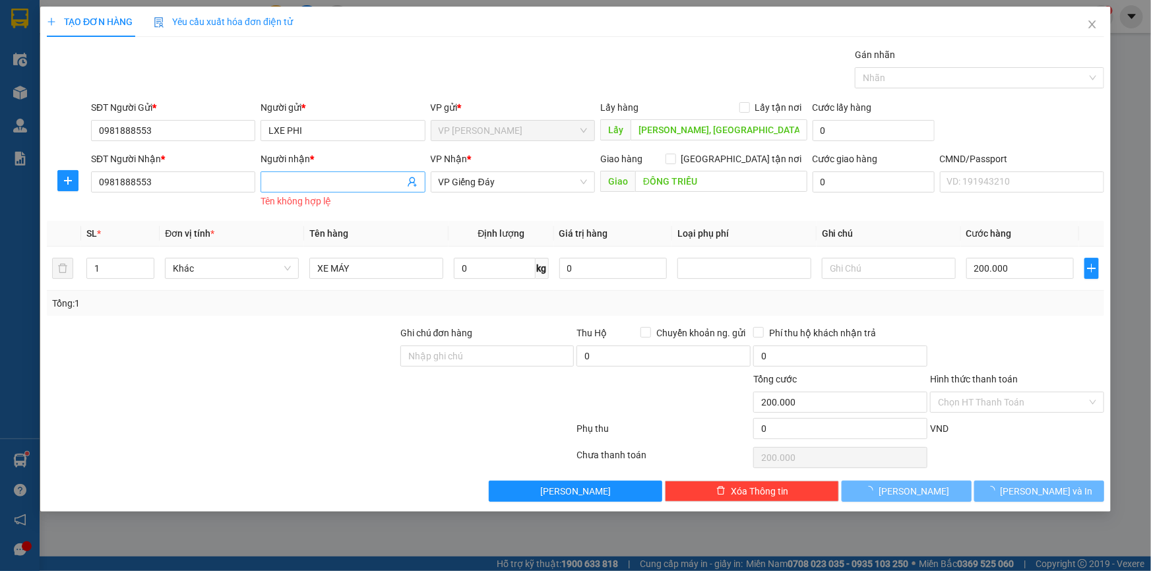
click at [280, 191] on span at bounding box center [342, 181] width 164 height 21
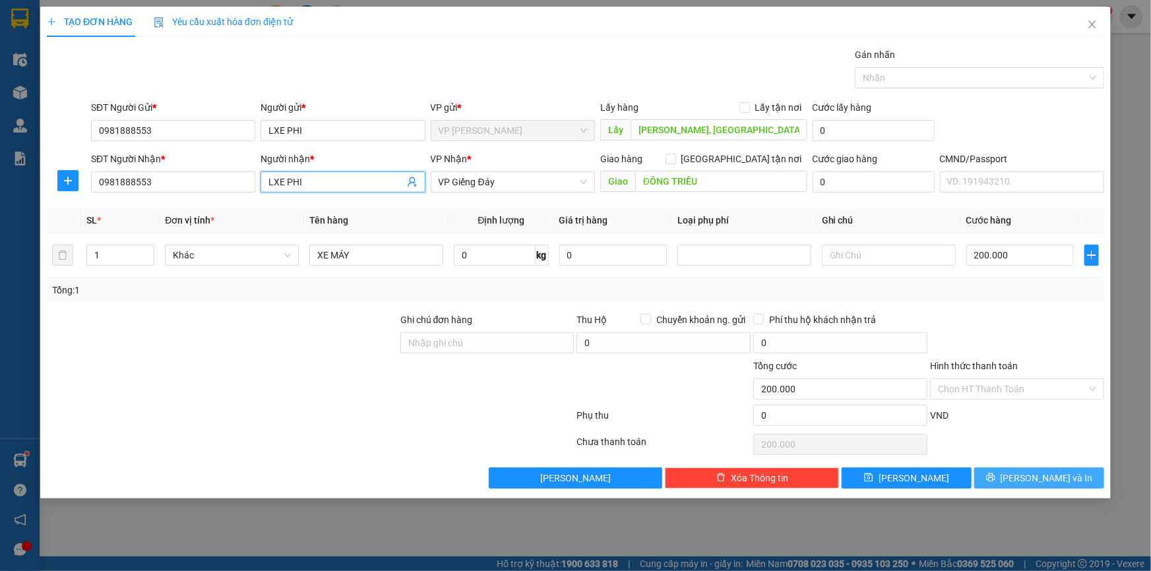
type input "LXE PHI"
click at [1052, 471] on span "[PERSON_NAME] và In" at bounding box center [1046, 478] width 92 height 15
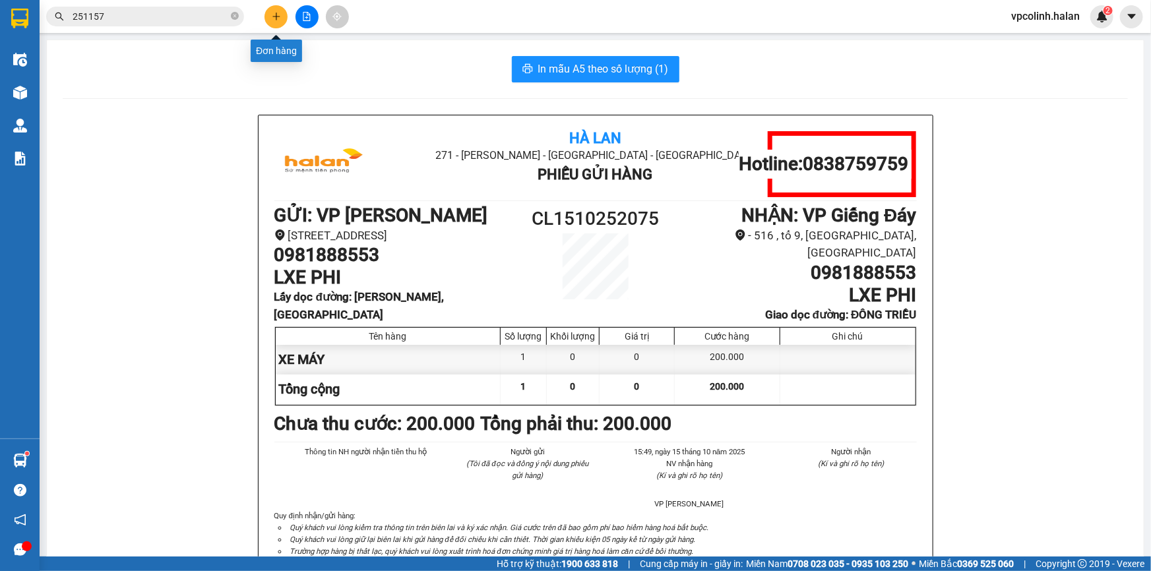
click at [274, 22] on button at bounding box center [275, 16] width 23 height 23
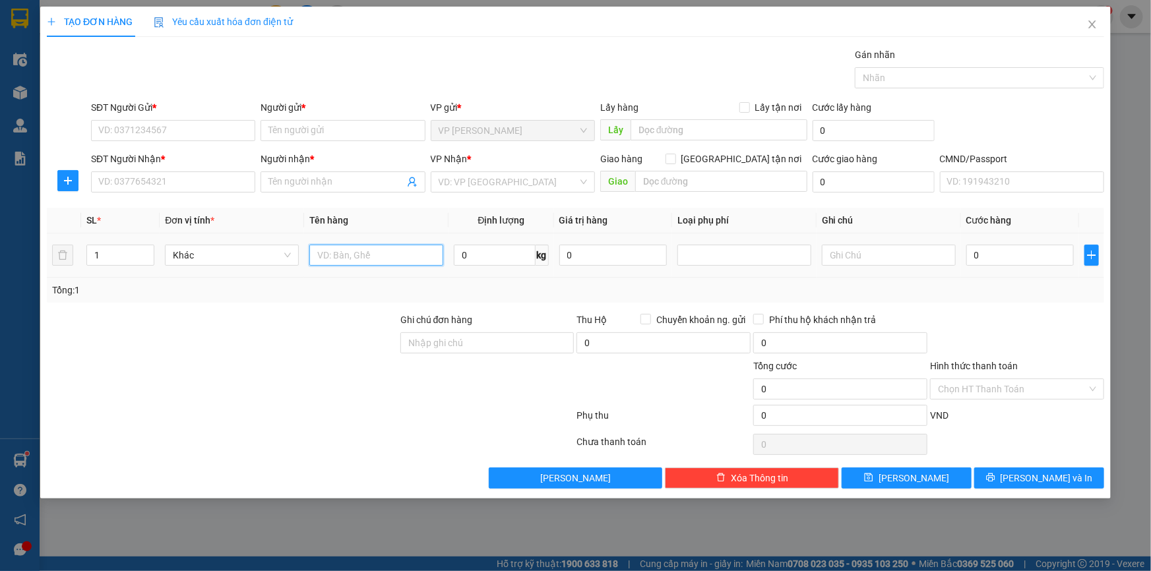
click at [416, 256] on input "text" at bounding box center [376, 255] width 134 height 21
type input "THÙNG"
click at [493, 251] on span "0 kg" at bounding box center [501, 254] width 94 height 24
click at [491, 252] on input "0" at bounding box center [494, 255] width 81 height 21
type input "13"
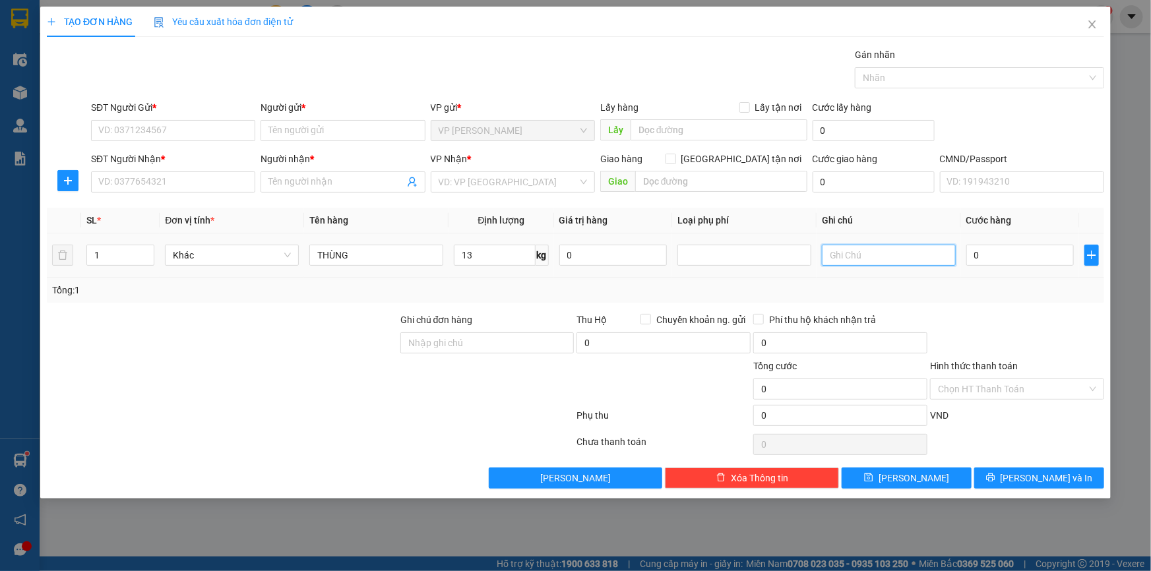
click at [868, 250] on input "text" at bounding box center [889, 255] width 134 height 21
type input "SHIP MANG RA K BIẾT HÀNG J"
click at [218, 127] on input "SĐT Người Gửi *" at bounding box center [173, 130] width 164 height 21
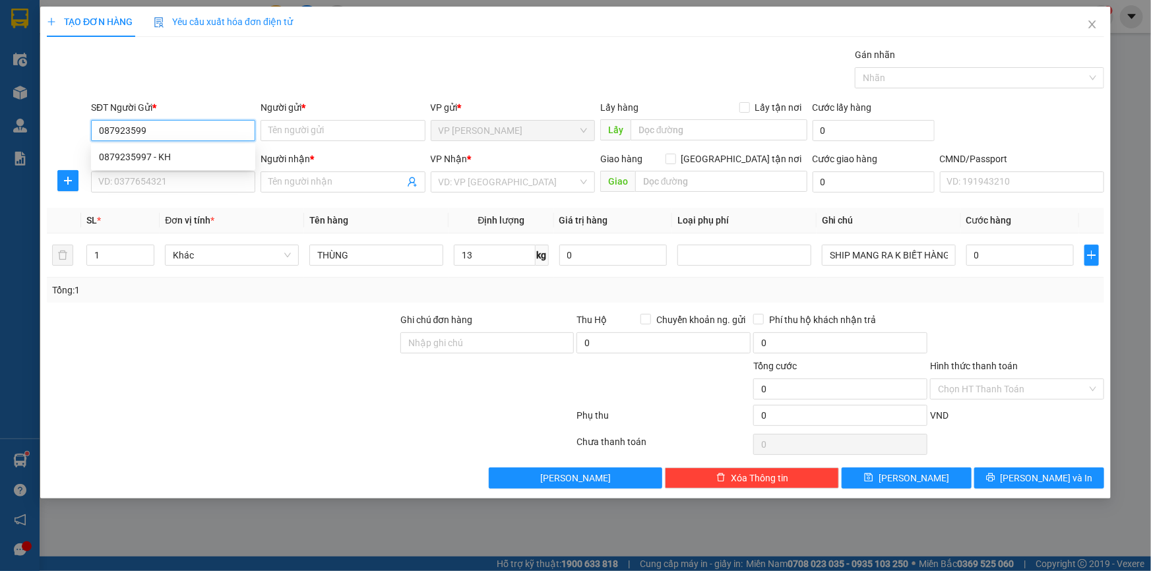
type input "0879235997"
click at [156, 150] on div "0879235997 - KH" at bounding box center [173, 157] width 148 height 15
type input "KH"
type input "0879235997"
click at [161, 177] on input "SĐT Người Nhận *" at bounding box center [173, 181] width 164 height 21
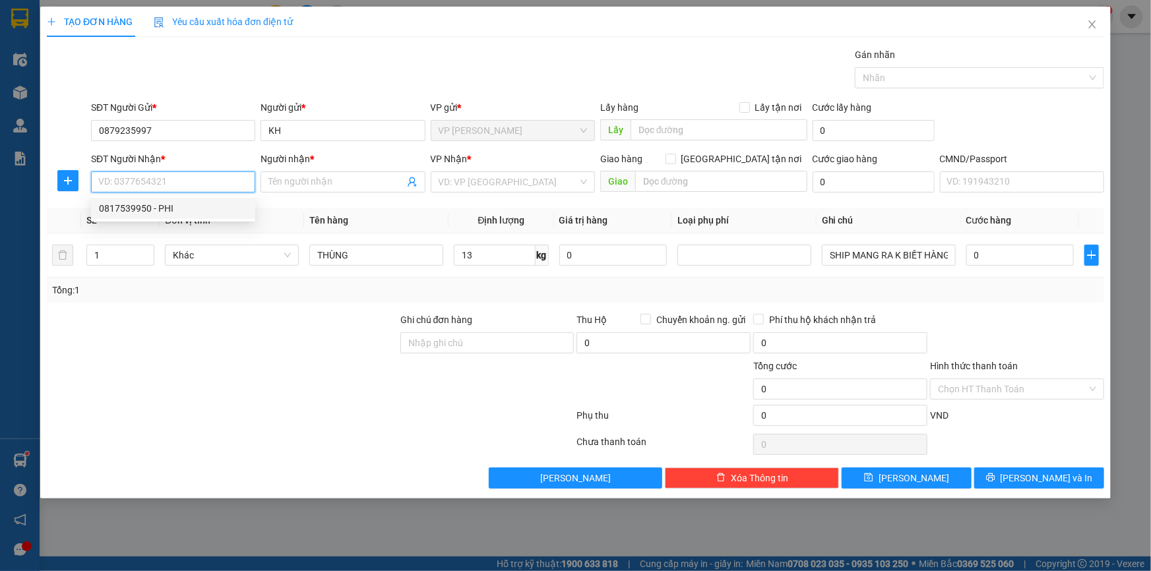
click at [205, 202] on div "0817539950 - PHI" at bounding box center [173, 208] width 148 height 15
type input "0817539950"
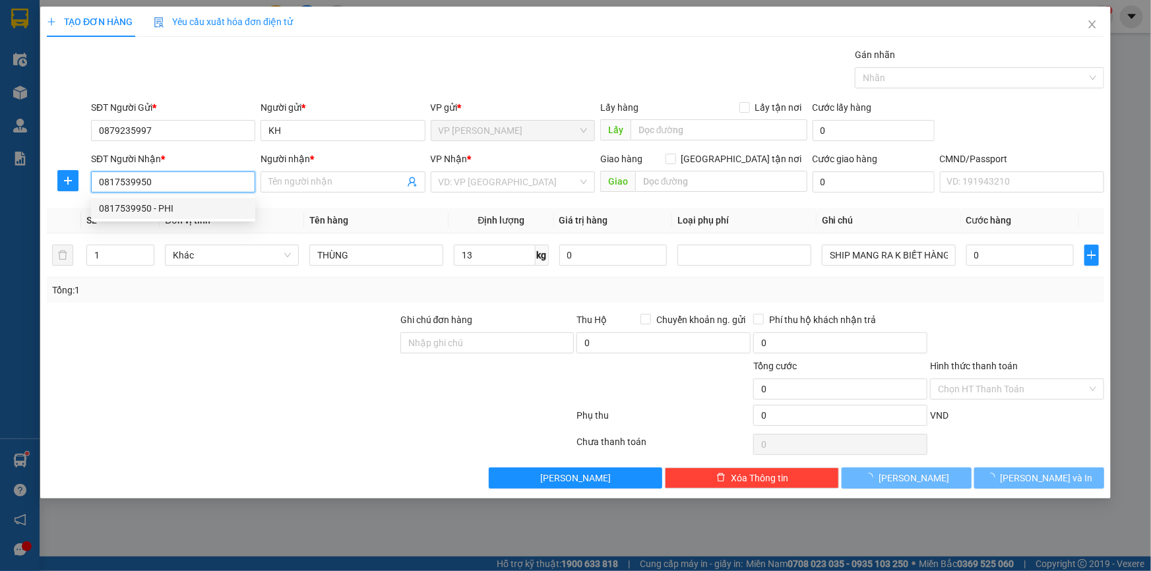
type input "PHI"
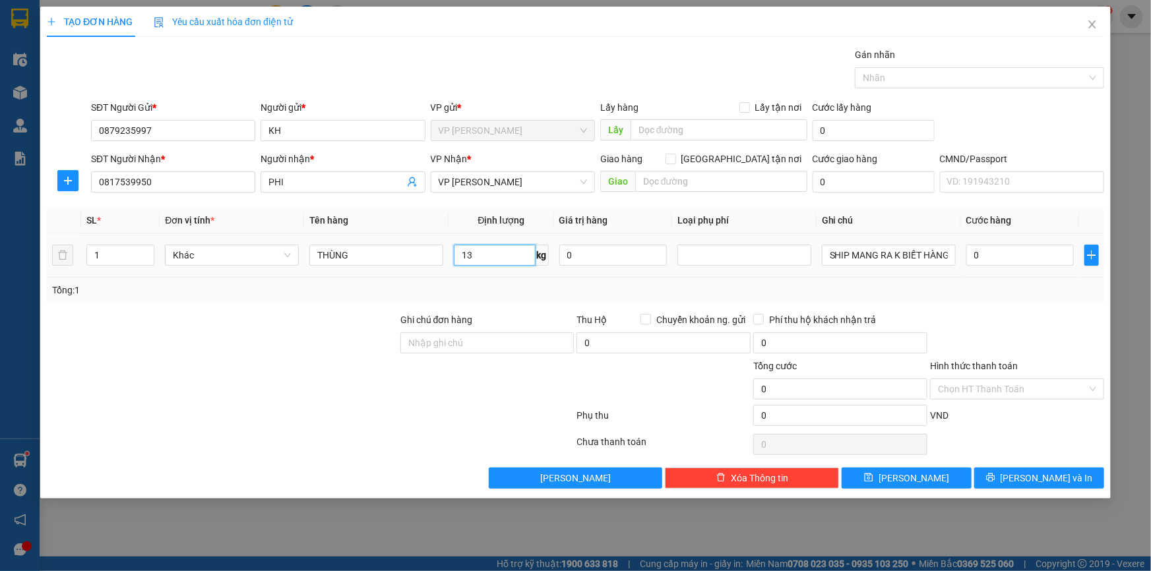
click at [509, 258] on input "13" at bounding box center [494, 255] width 81 height 21
click at [1003, 260] on input "0" at bounding box center [1019, 255] width 107 height 21
type input "5"
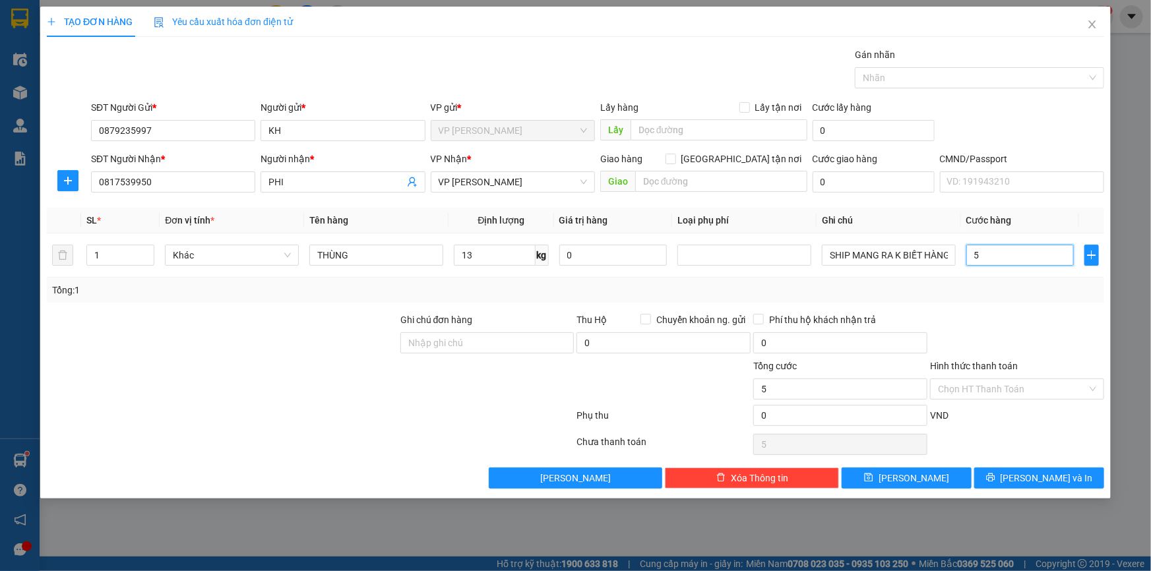
type input "50"
type input "500"
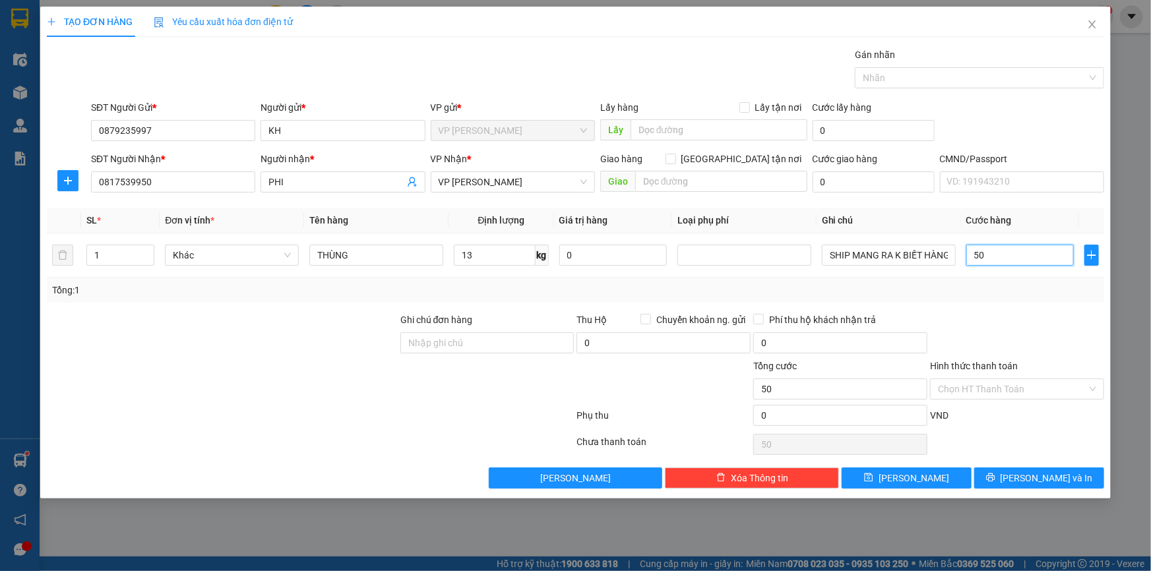
type input "500"
type input "5.000"
type input "50.000"
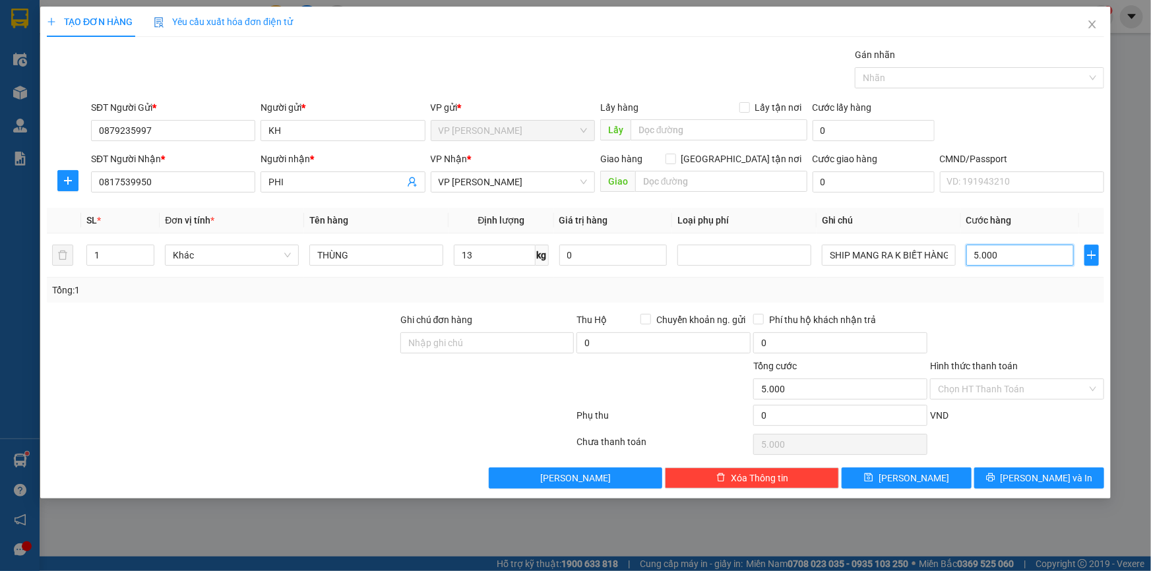
type input "50.000"
click at [866, 262] on input "SHIP MANG RA K BIẾT HÀNG J" at bounding box center [889, 255] width 134 height 21
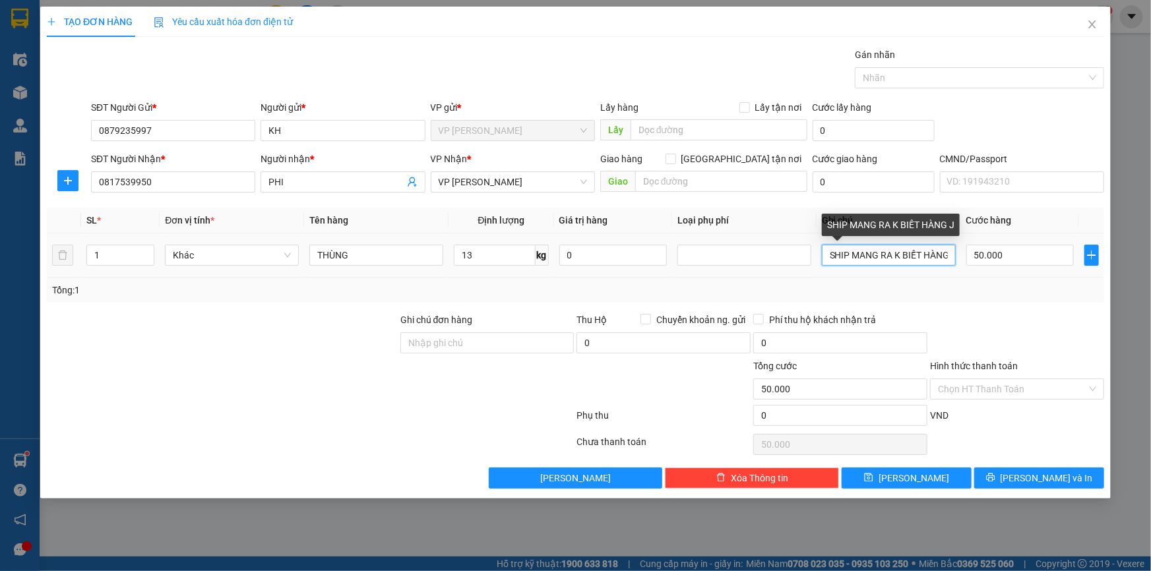
click at [866, 262] on input "SHIP MANG RA K BIẾT HÀNG J" at bounding box center [889, 255] width 134 height 21
click at [914, 255] on input "SRA K BIẾT HÀNG J" at bounding box center [889, 255] width 134 height 21
type input "S"
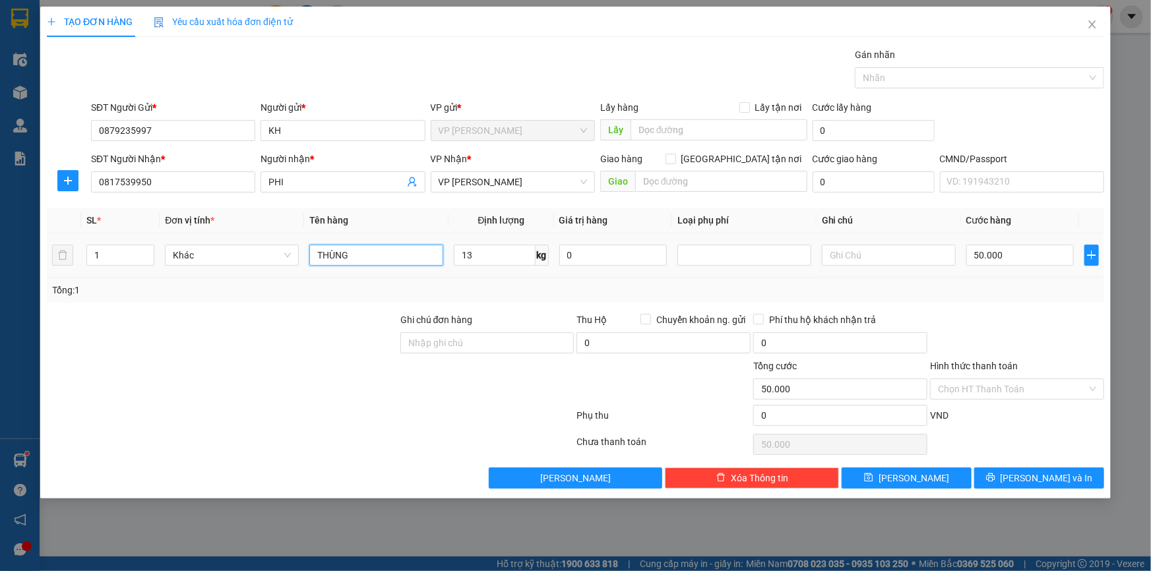
click at [415, 262] on input "THÙNG" at bounding box center [376, 255] width 134 height 21
click at [840, 258] on input "text" at bounding box center [889, 255] width 134 height 21
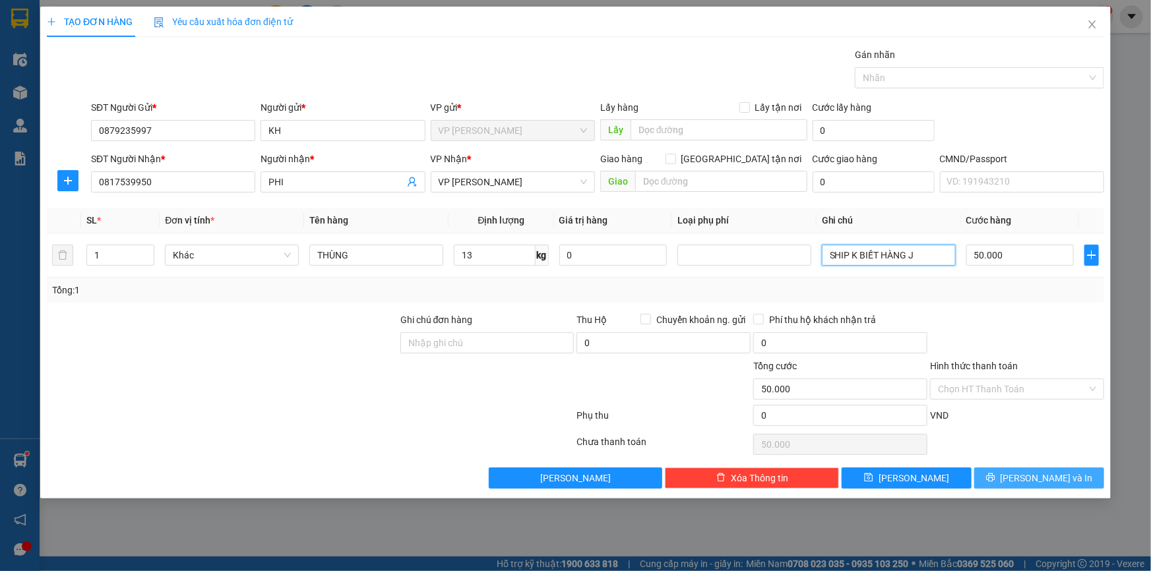
type input "SHIP K BIẾT HÀNG J"
click at [1009, 475] on button "[PERSON_NAME] và In" at bounding box center [1039, 477] width 130 height 21
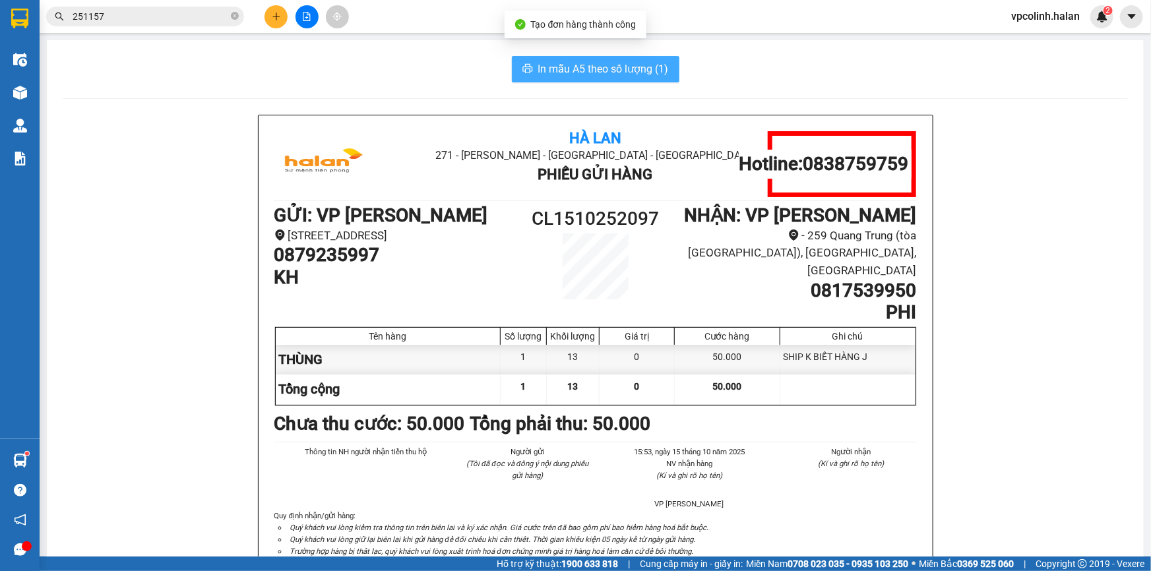
click at [572, 78] on button "In mẫu A5 theo số lượng (1)" at bounding box center [595, 69] width 167 height 26
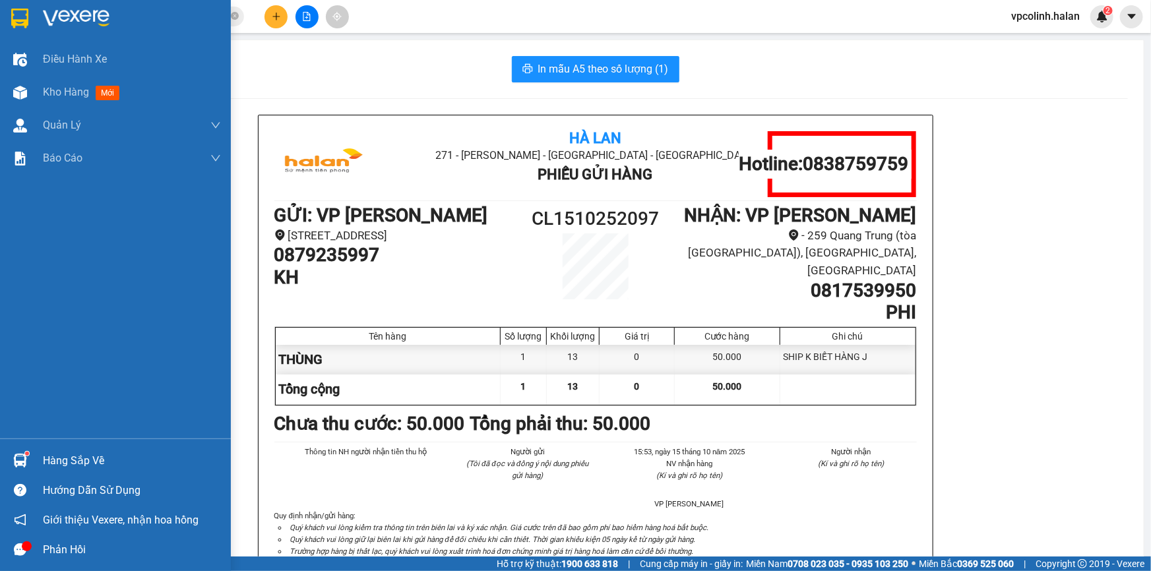
click at [19, 473] on div "Hàng sắp về" at bounding box center [115, 461] width 231 height 30
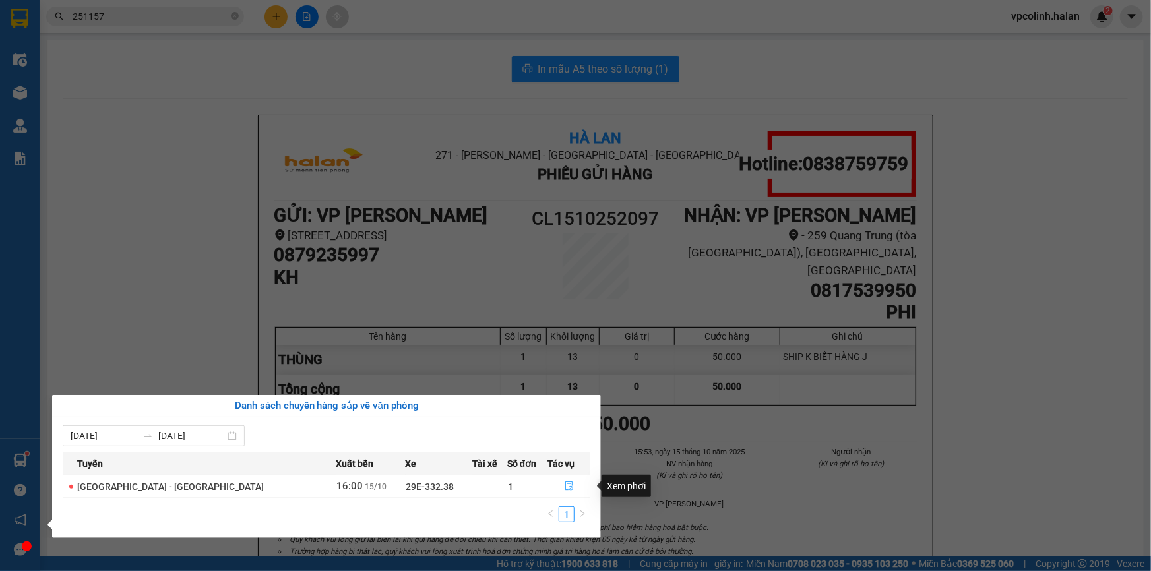
click at [576, 483] on button "button" at bounding box center [569, 486] width 42 height 21
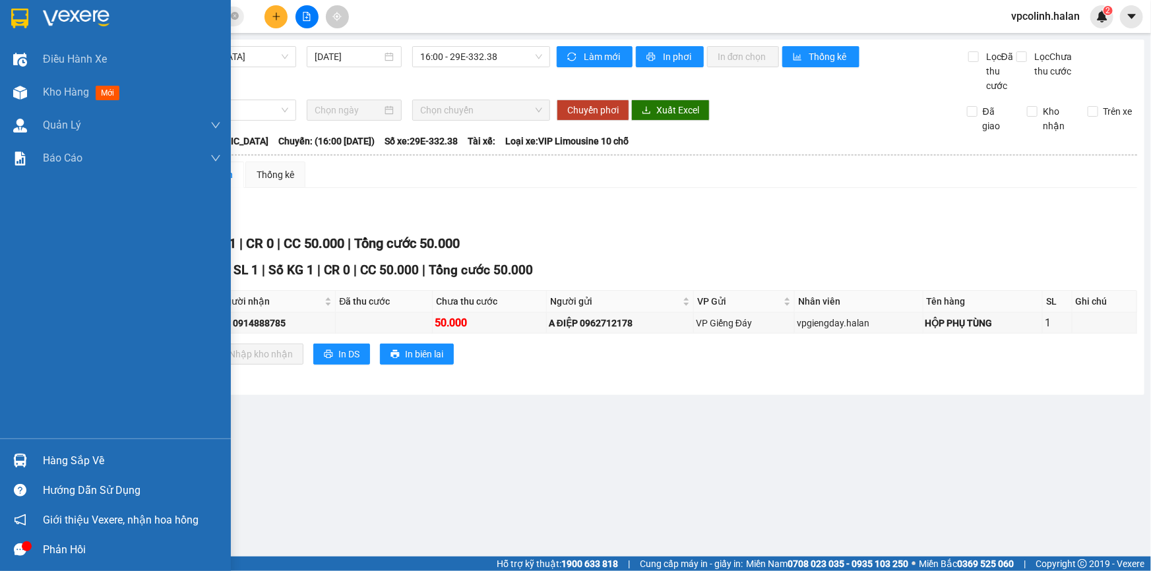
click at [13, 462] on img at bounding box center [20, 461] width 14 height 14
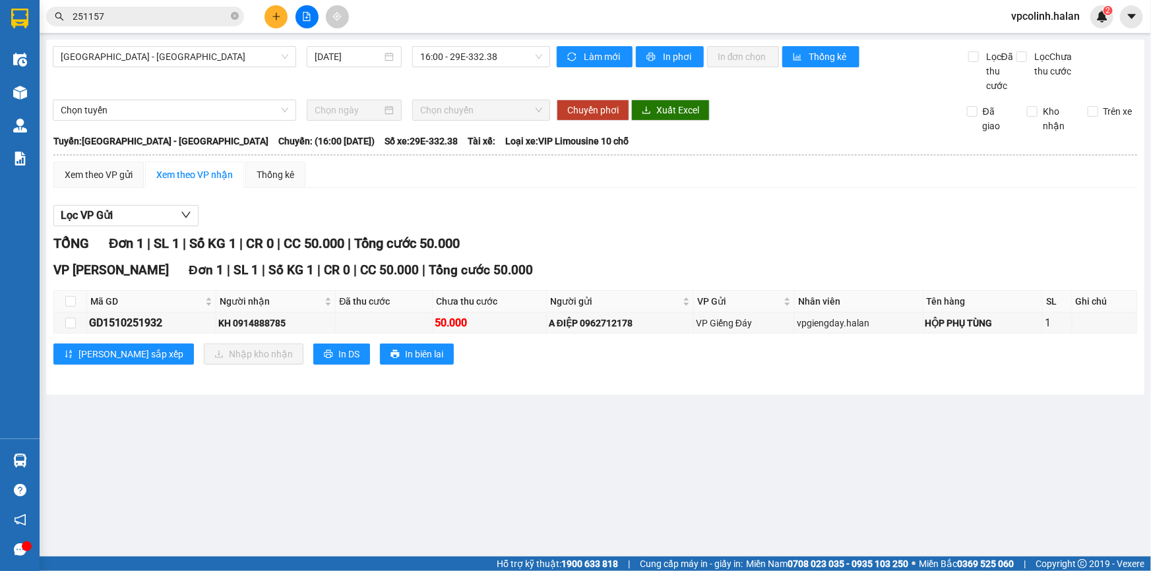
click at [703, 411] on section "Kết quả tìm kiếm ( 267 ) Bộ lọc Mã ĐH Trạng thái Món hàng Thu hộ Tổng cước Chưa…" at bounding box center [575, 285] width 1151 height 571
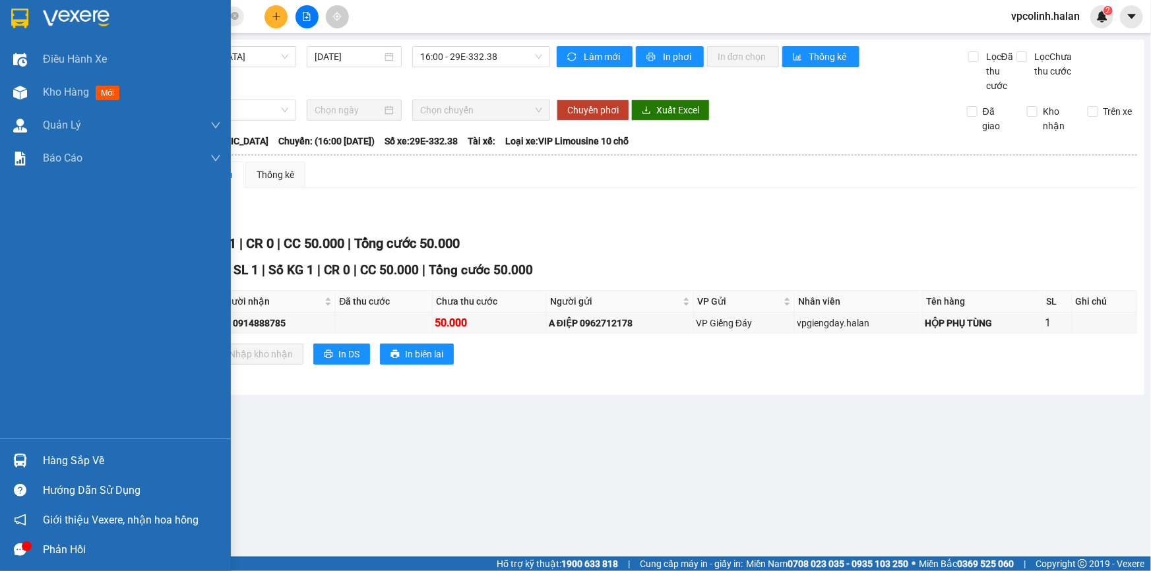
click at [12, 460] on div at bounding box center [20, 460] width 23 height 23
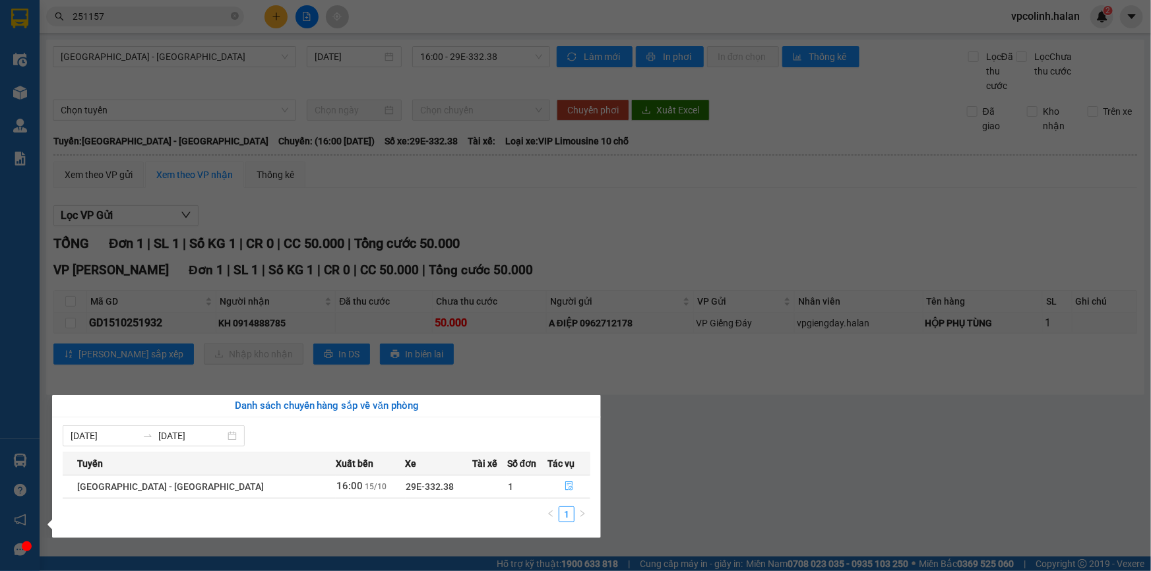
click at [568, 483] on button "button" at bounding box center [569, 486] width 42 height 21
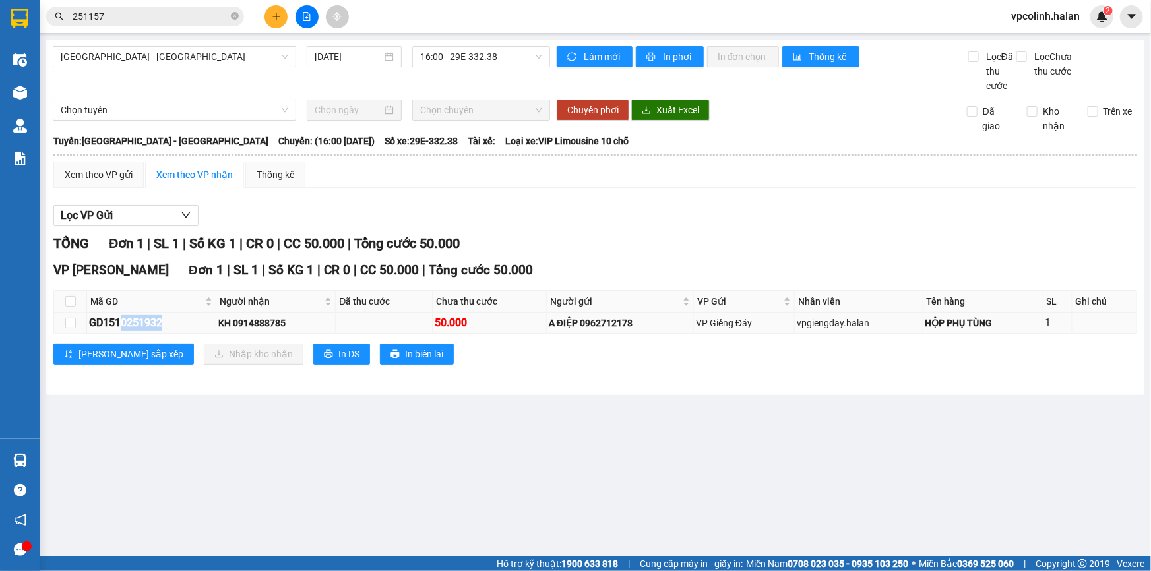
drag, startPoint x: 120, startPoint y: 328, endPoint x: 164, endPoint y: 324, distance: 44.4
click at [164, 324] on div "GD1510251932" at bounding box center [151, 322] width 125 height 16
copy div "0251932"
click at [186, 20] on input "251157" at bounding box center [151, 16] width 156 height 15
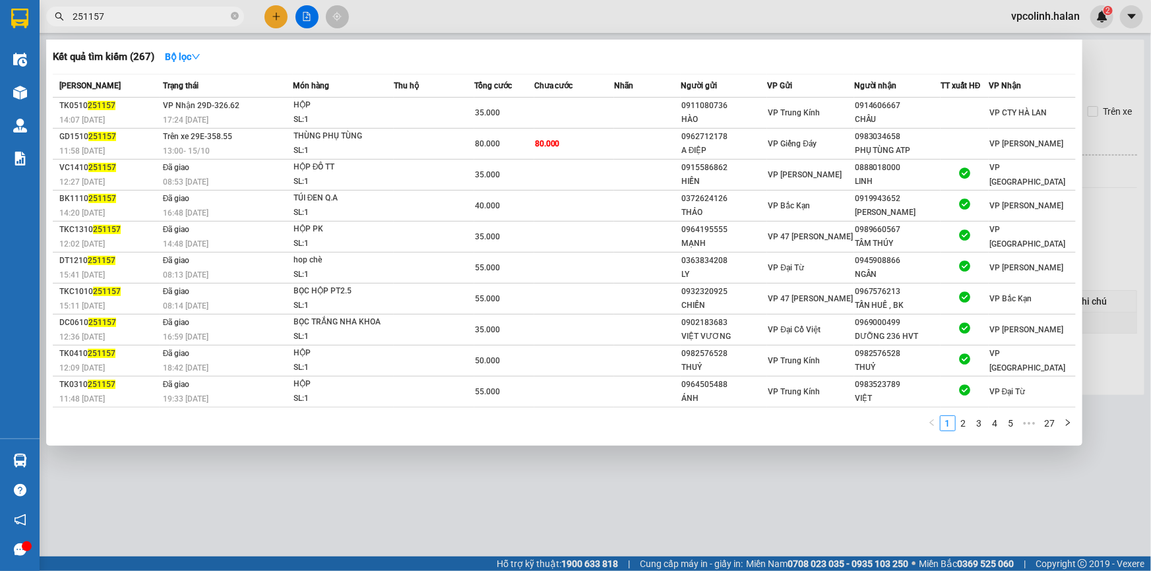
click at [186, 20] on input "251157" at bounding box center [151, 16] width 156 height 15
paste input "0251932"
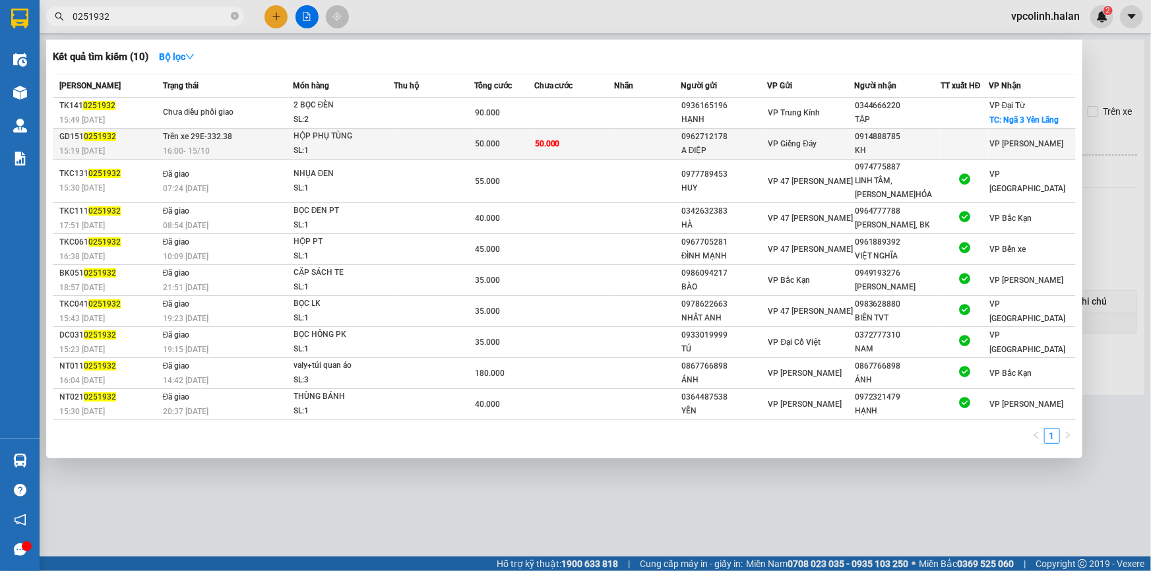
type input "0251932"
click at [777, 150] on div "VP Giếng Đáy" at bounding box center [809, 143] width 85 height 15
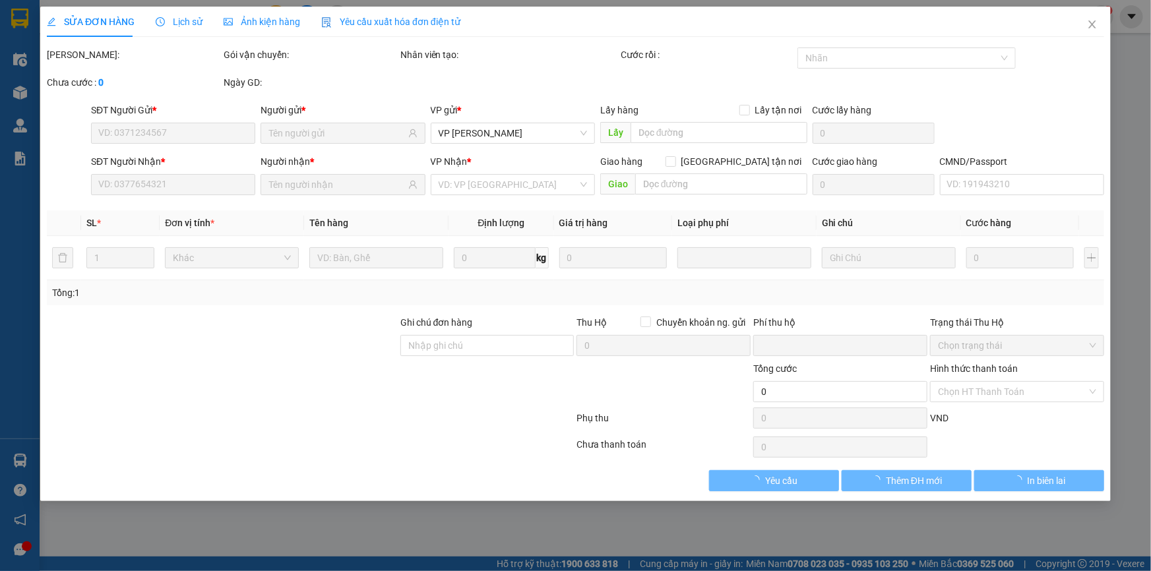
type input "0962712178"
type input "A ĐIỆP"
type input "0914888785"
type input "KH"
type input "0"
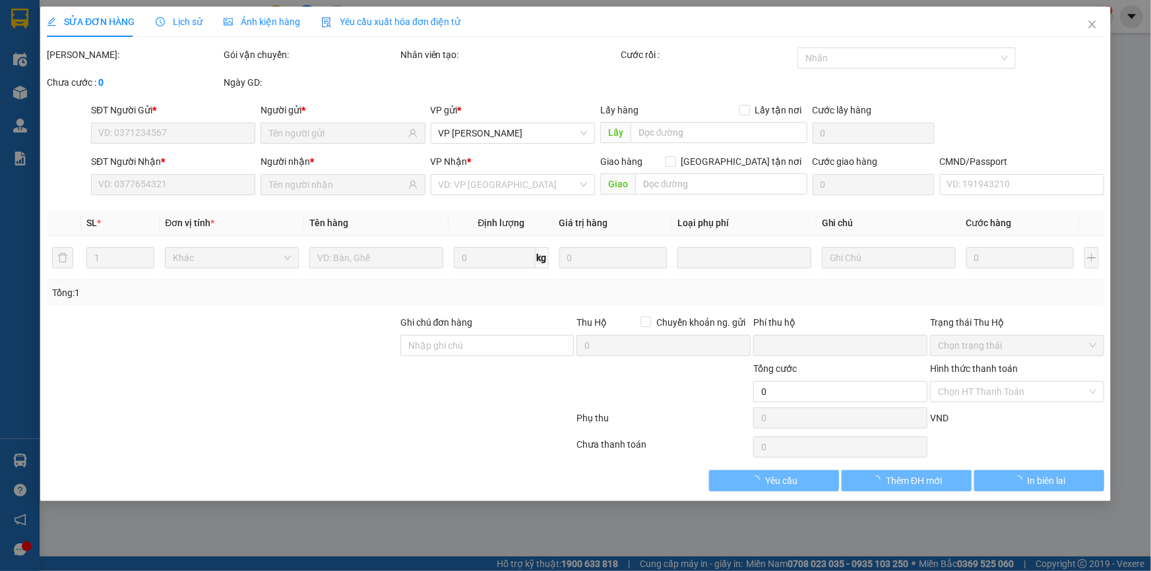
type input "50.000"
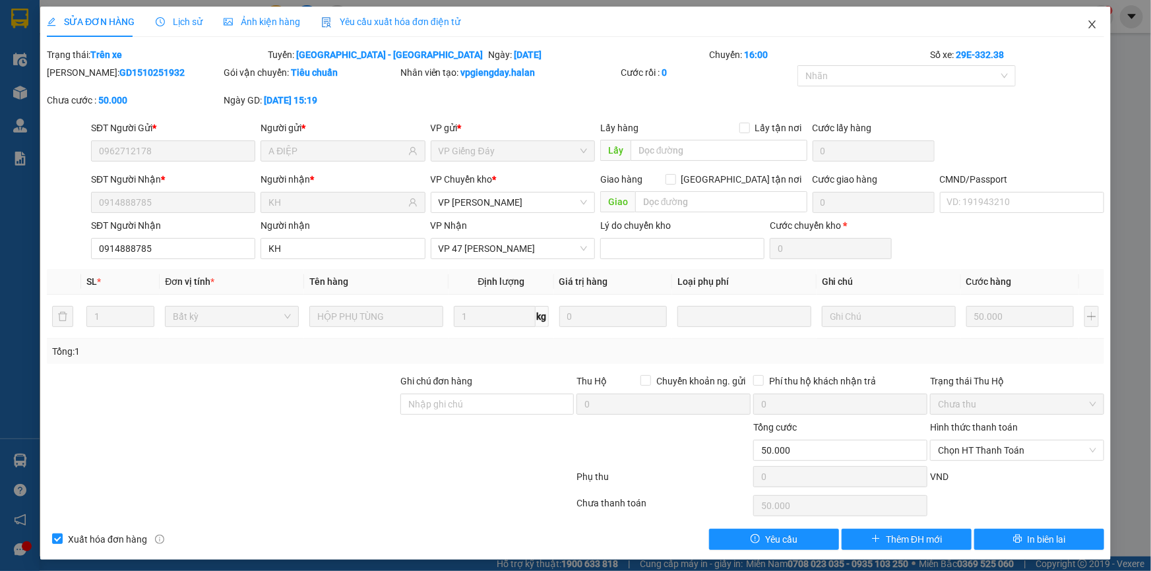
click at [1087, 26] on icon "close" at bounding box center [1092, 24] width 11 height 11
